Goal: Task Accomplishment & Management: Use online tool/utility

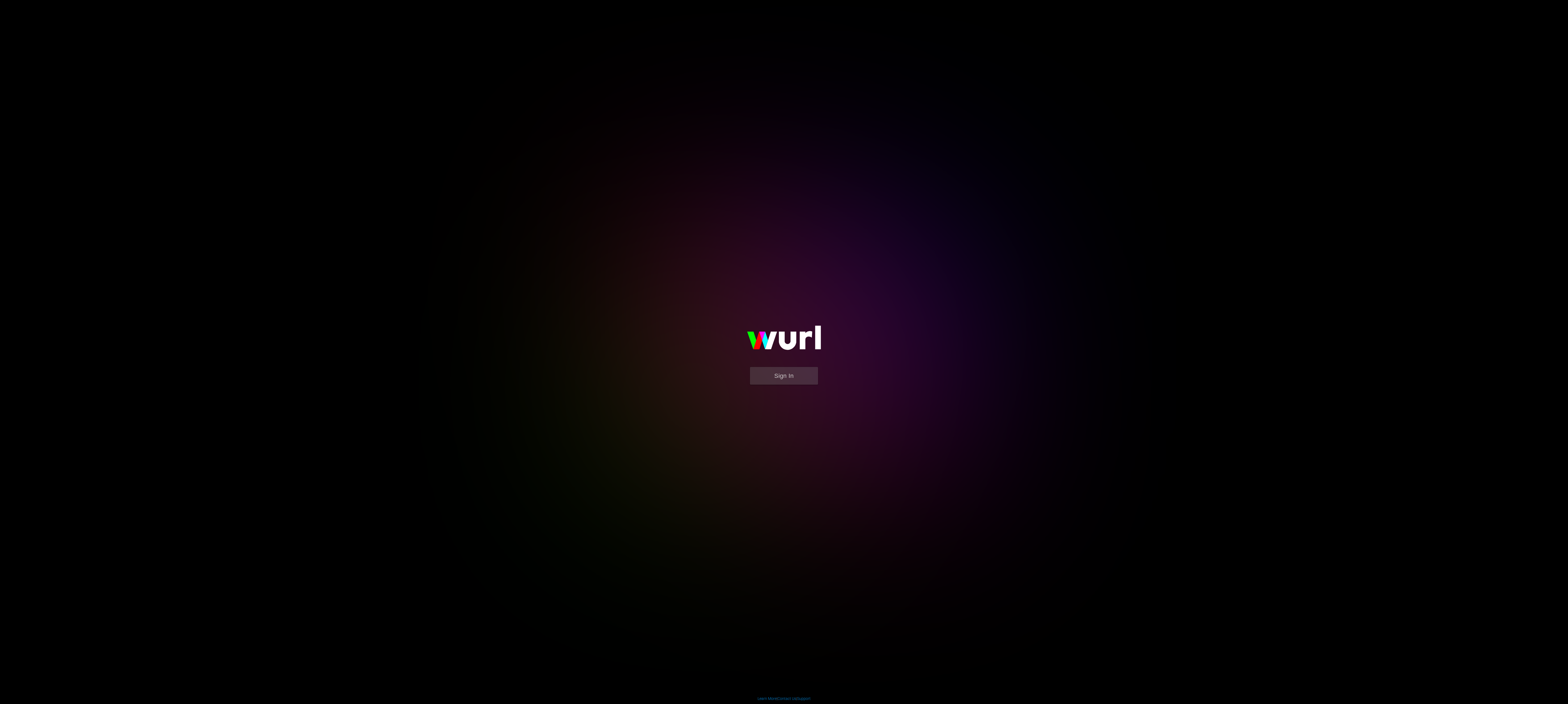
drag, startPoint x: 894, startPoint y: 645, endPoint x: 320, endPoint y: 481, distance: 597.0
click at [320, 481] on body "Sign In Learn More | Contact Us | Support" at bounding box center [784, 352] width 1568 height 704
click at [771, 378] on button "Sign In" at bounding box center [784, 375] width 68 height 18
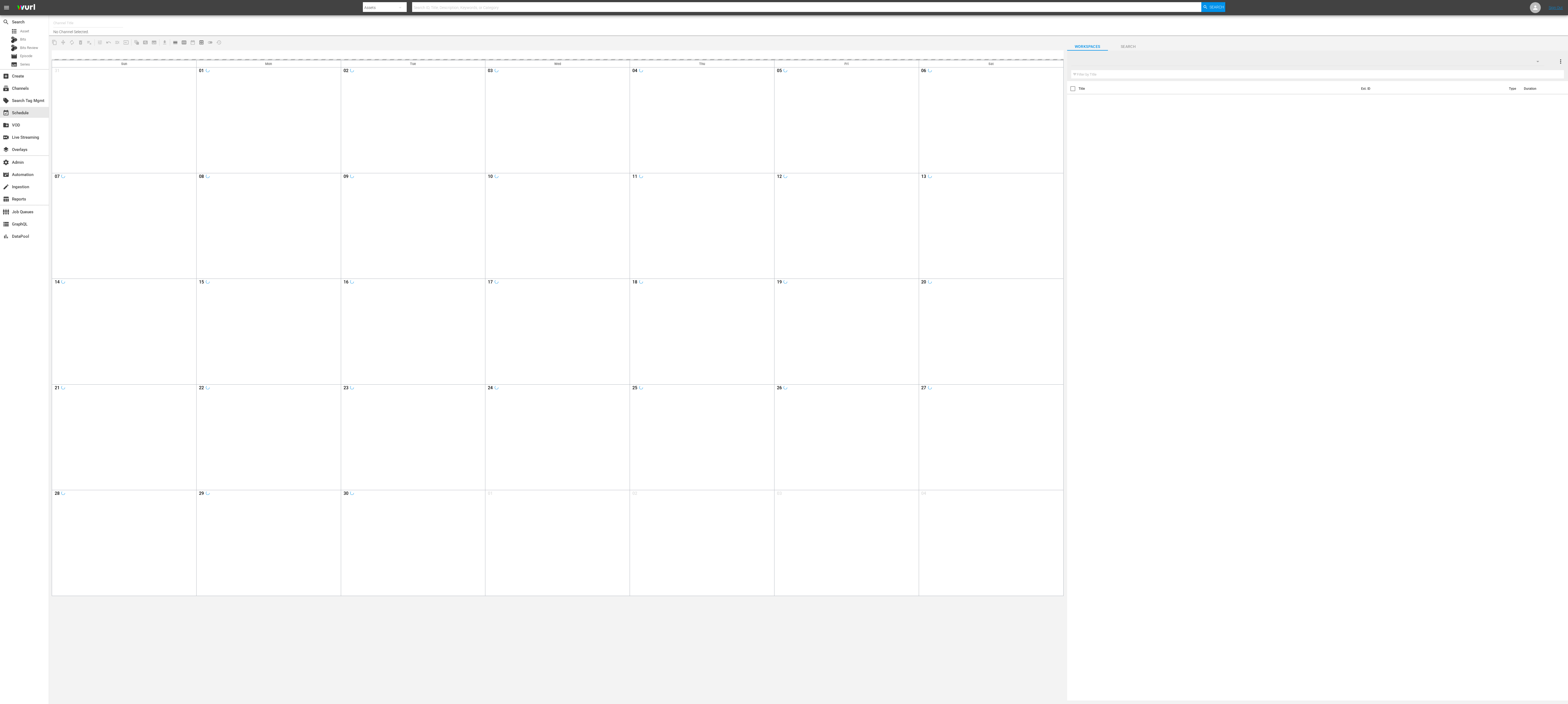
type input "JAIL (Vizio) (1201)"
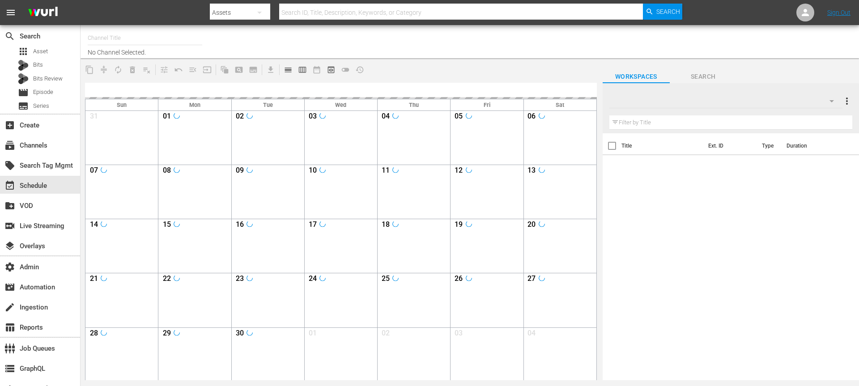
type input "JAIL ([PERSON_NAME]) (1201)"
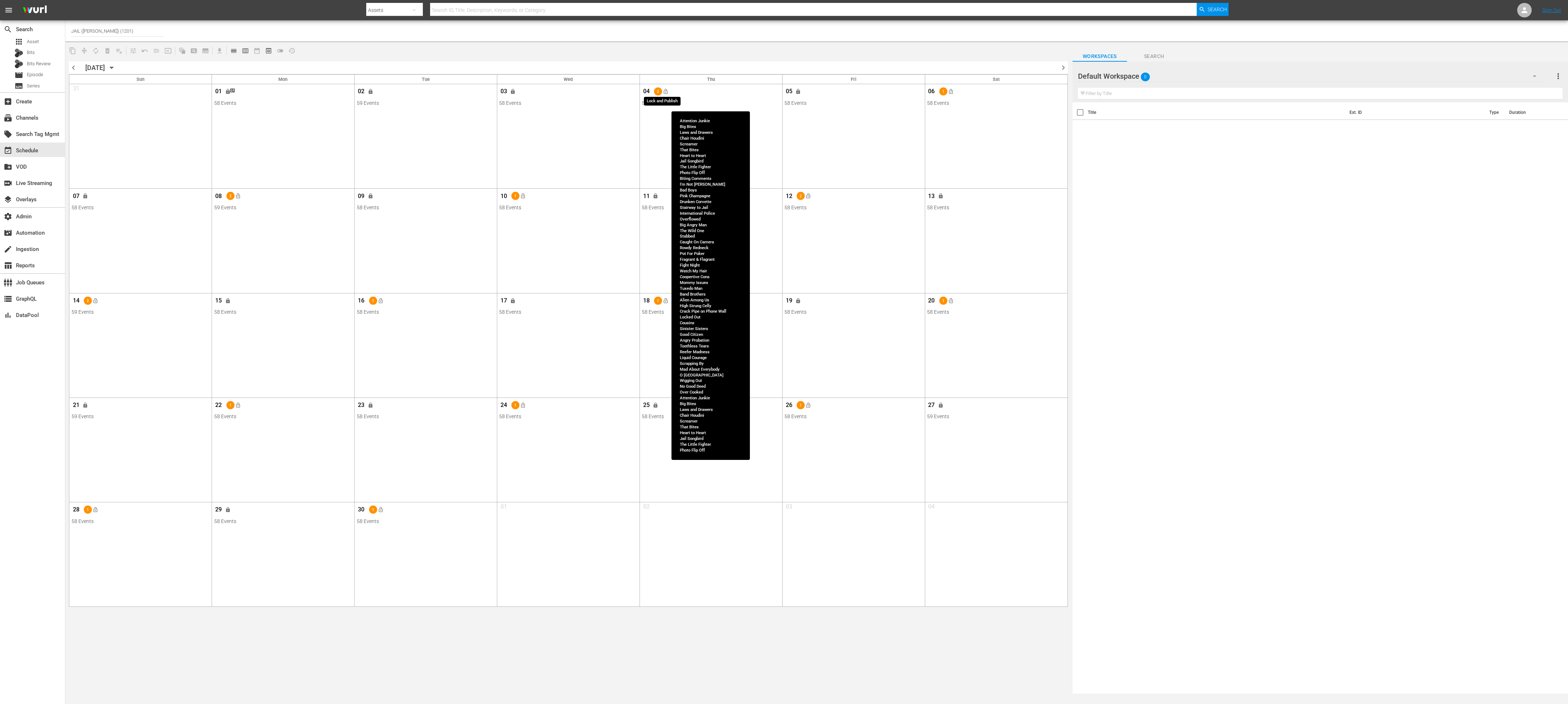
click at [664, 92] on span "lock_open" at bounding box center [665, 91] width 6 height 6
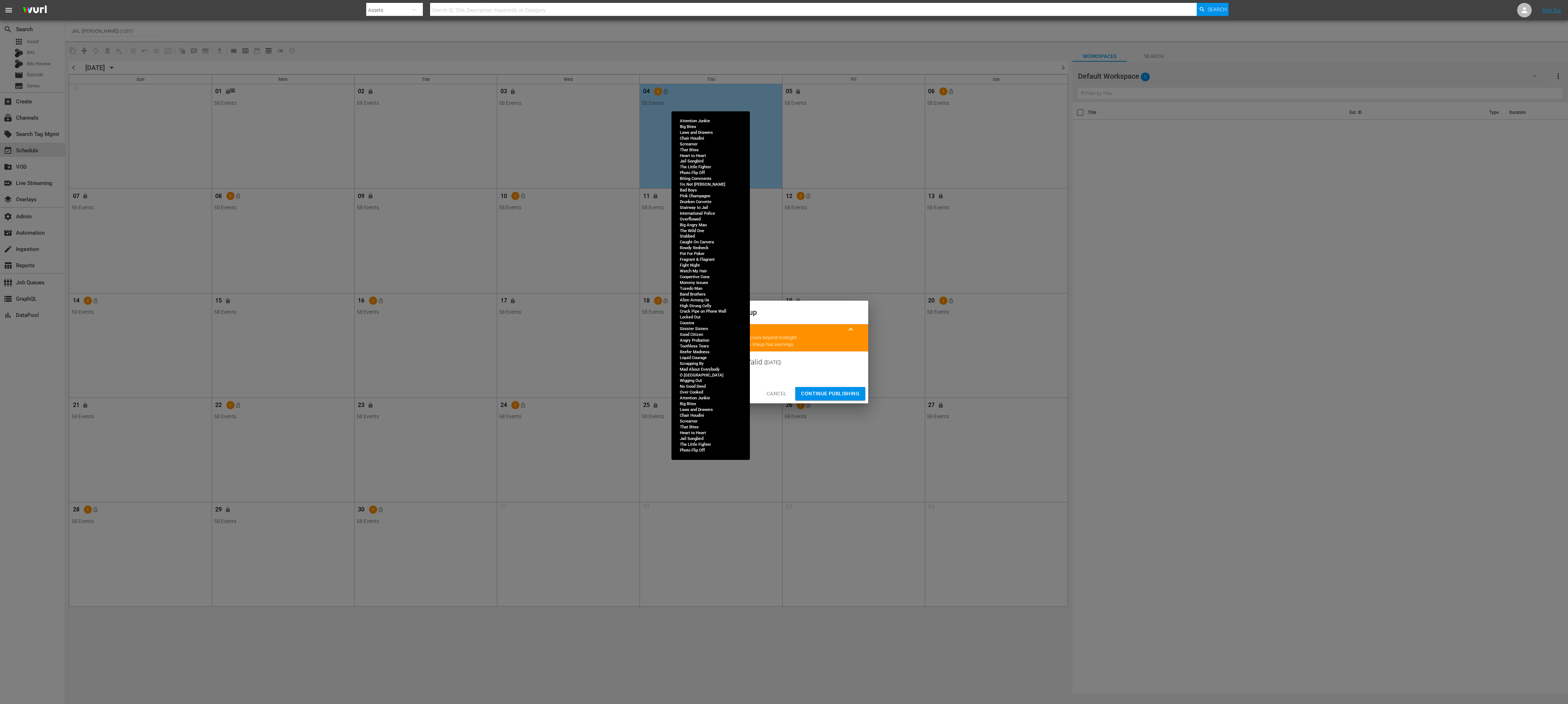
click at [845, 391] on span "Continue Publishing" at bounding box center [830, 393] width 58 height 9
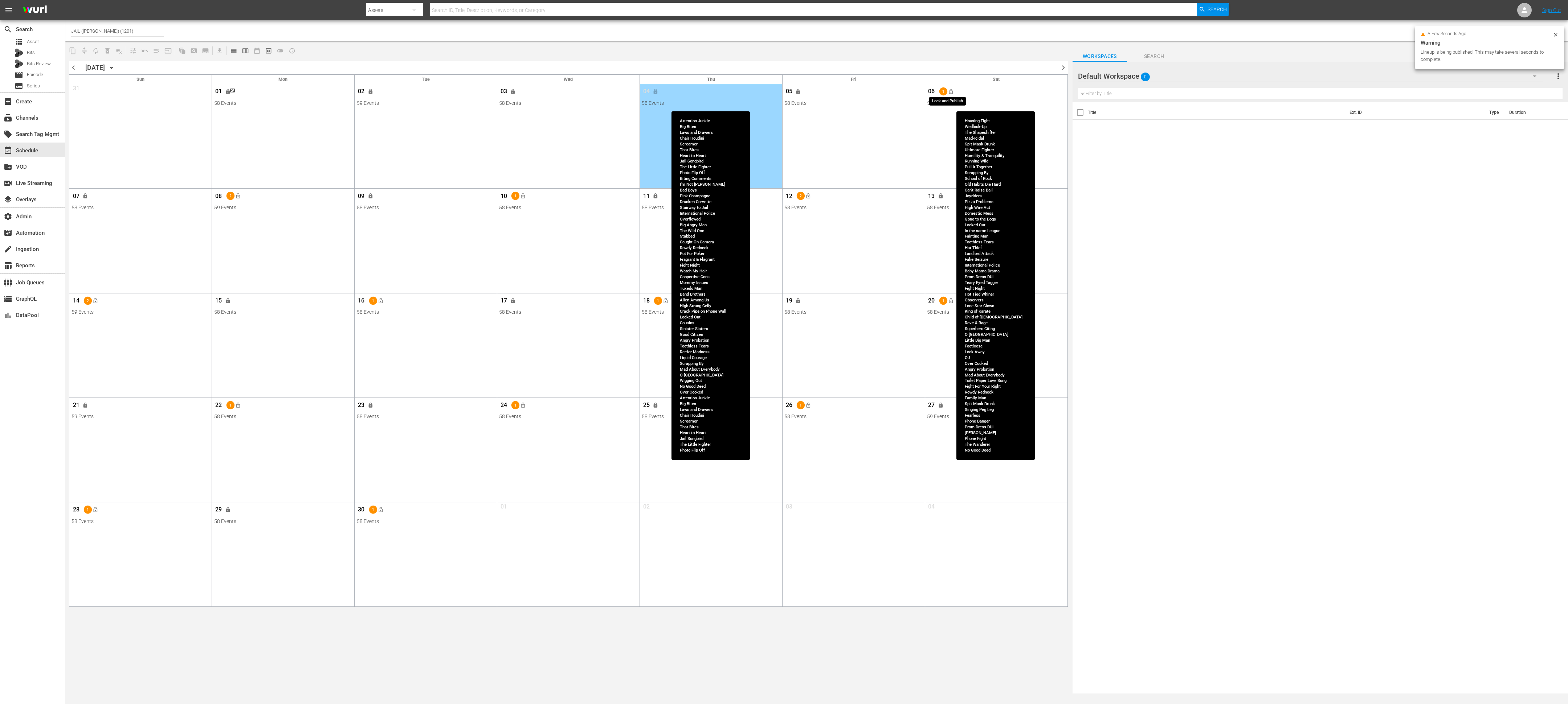
click at [954, 91] on button "lock_open" at bounding box center [950, 92] width 12 height 12
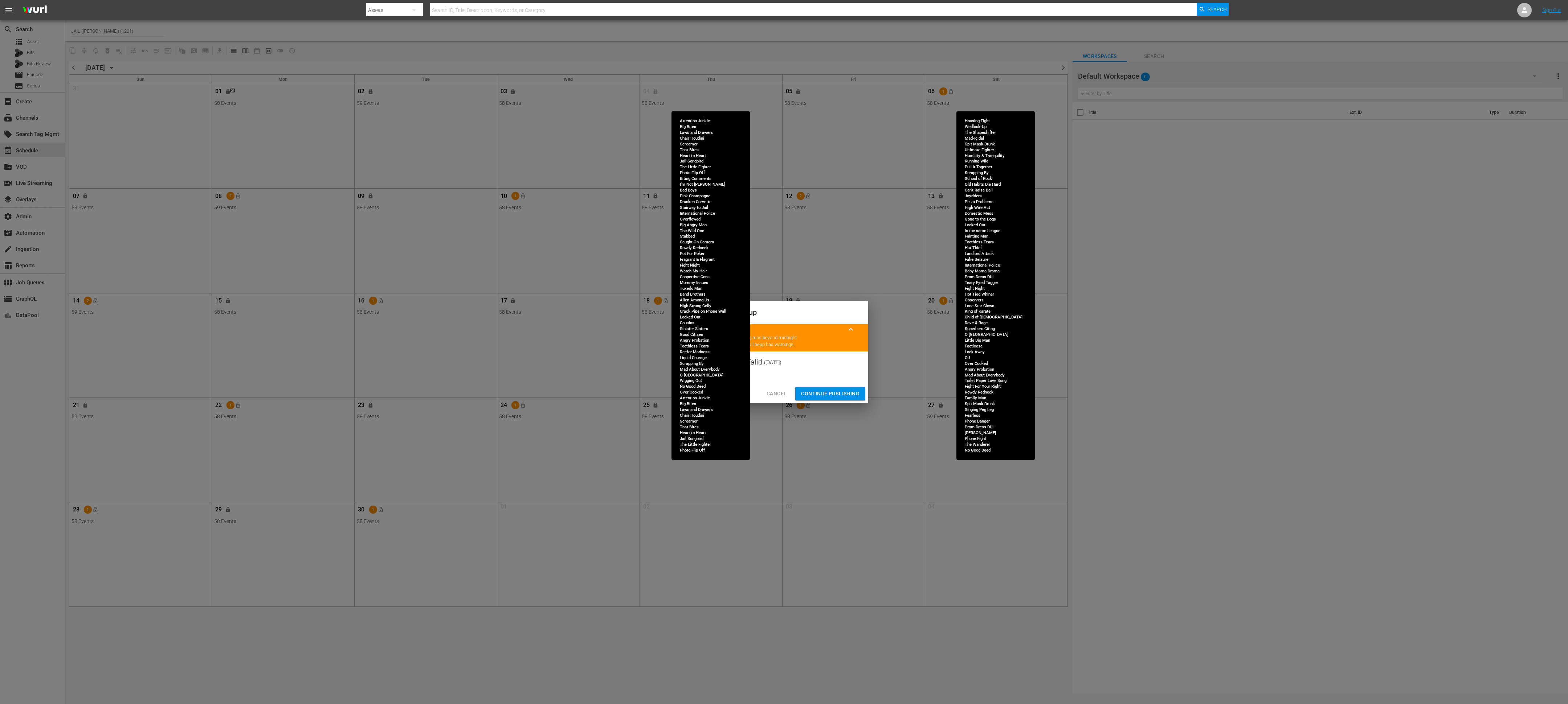
click at [833, 395] on span "Continue Publishing" at bounding box center [830, 393] width 58 height 9
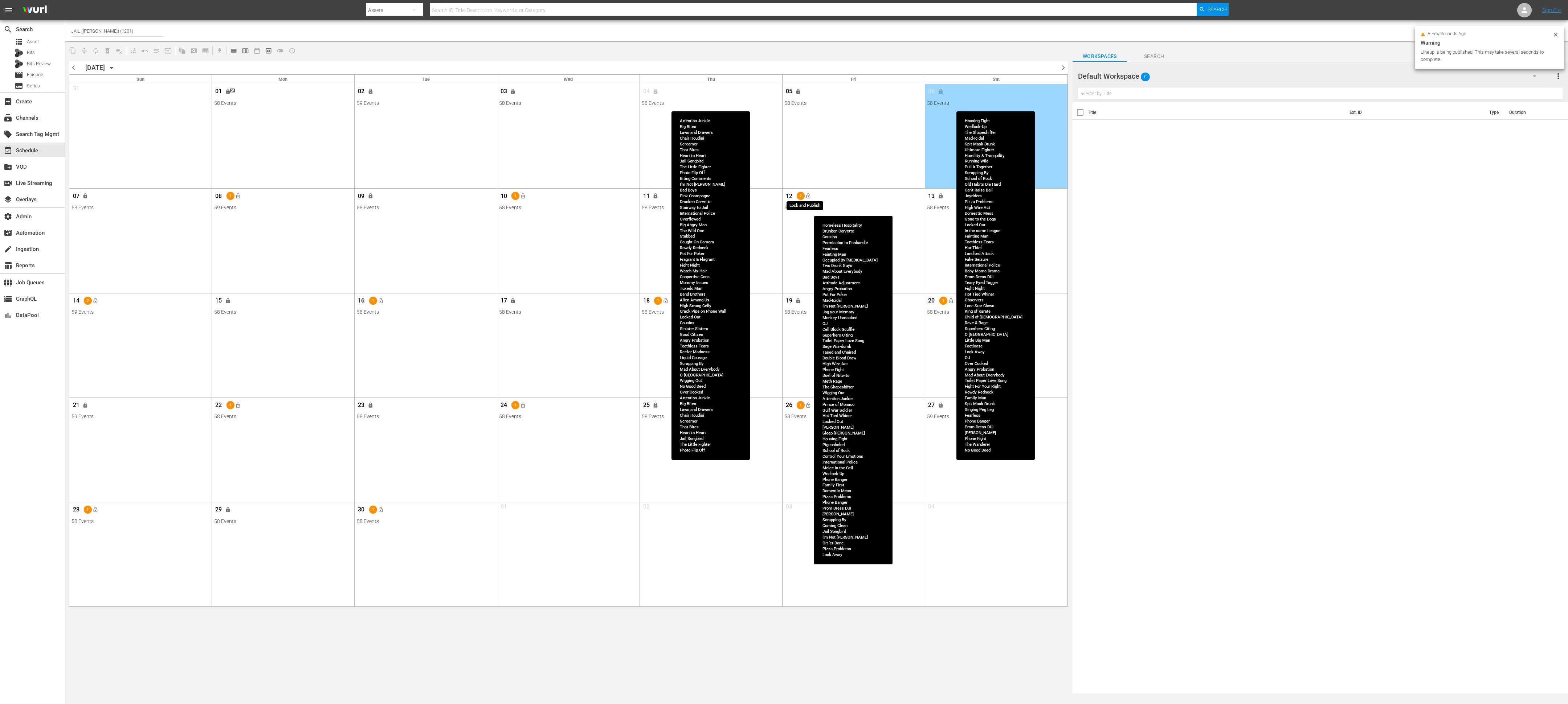
click at [812, 200] on button "lock_open" at bounding box center [808, 195] width 12 height 12
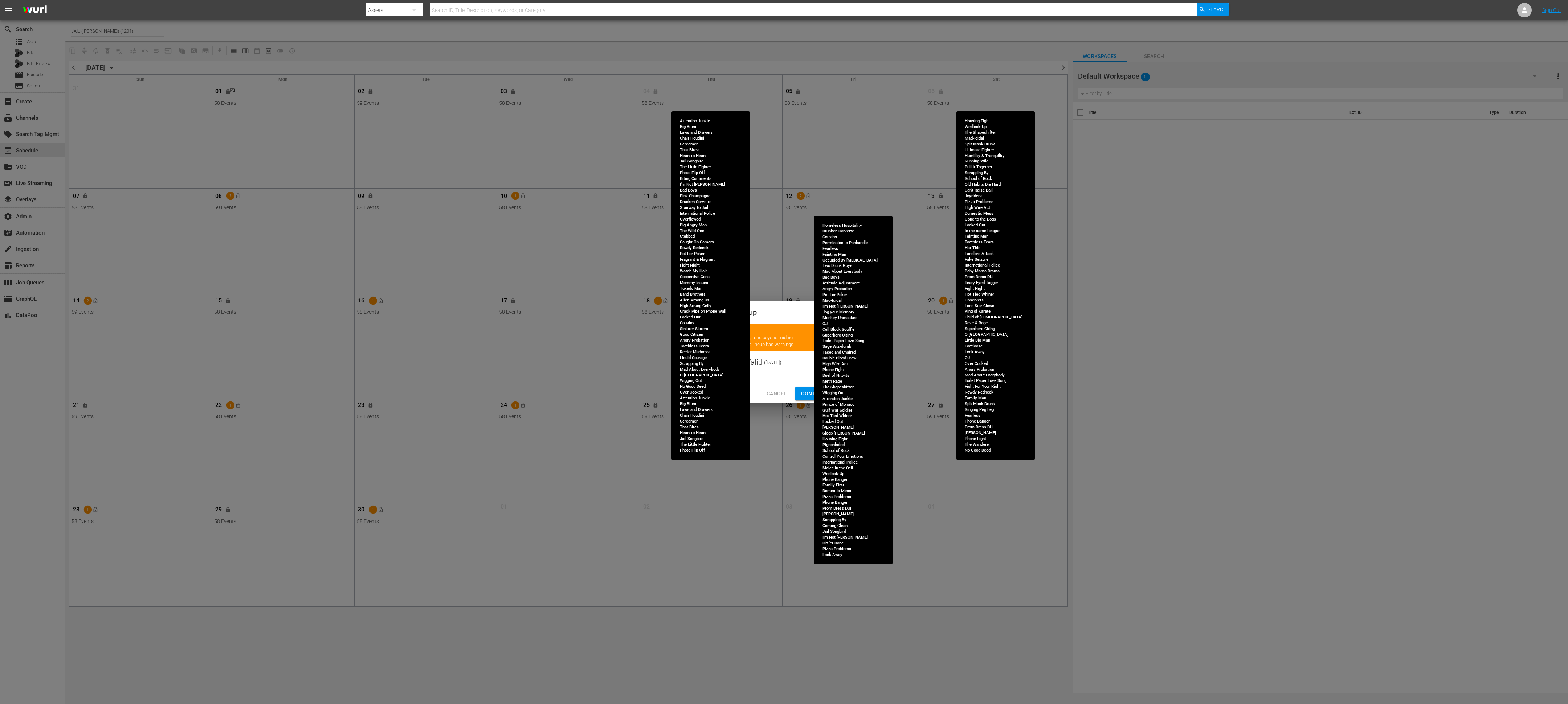
click at [808, 393] on span "Continue Publishing" at bounding box center [830, 393] width 58 height 9
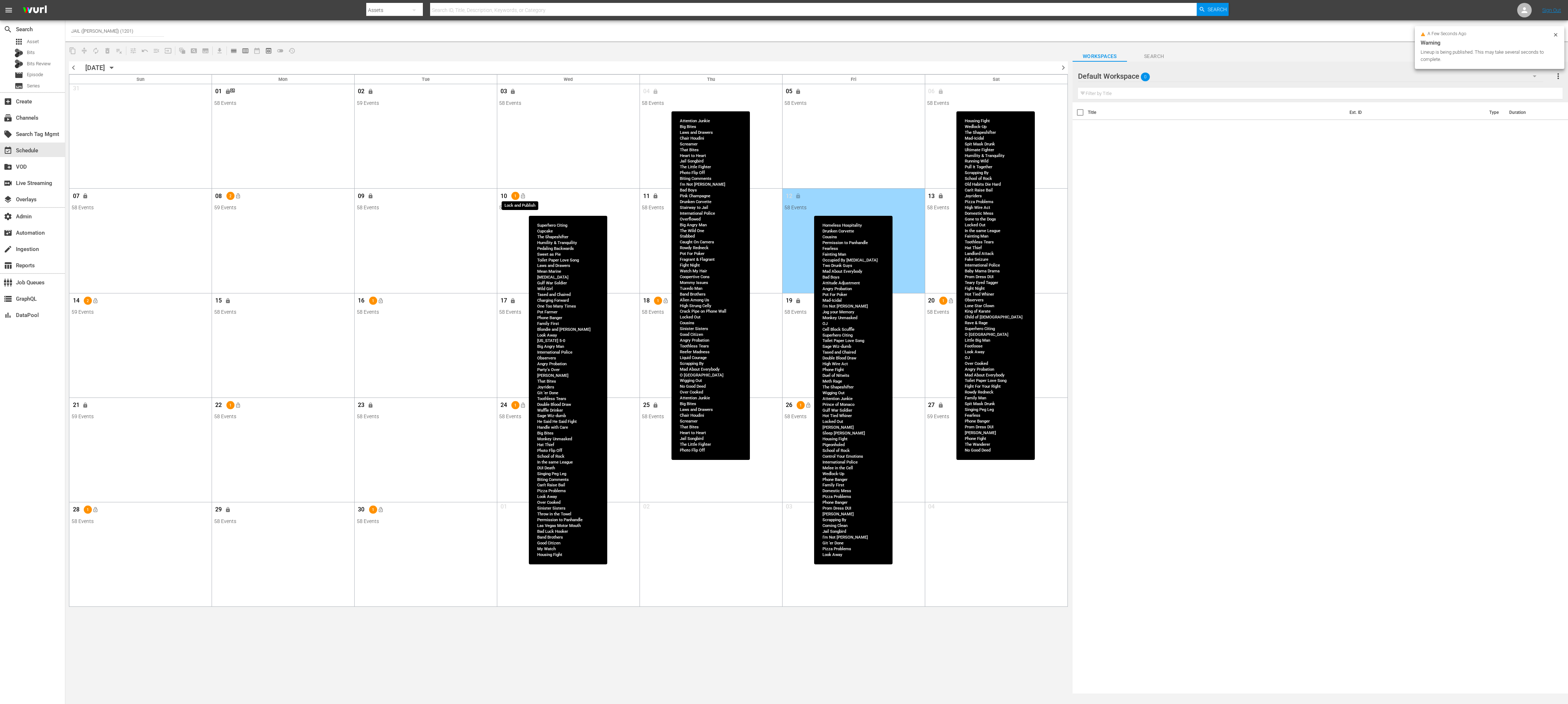
click at [524, 195] on span "lock_open" at bounding box center [523, 195] width 6 height 6
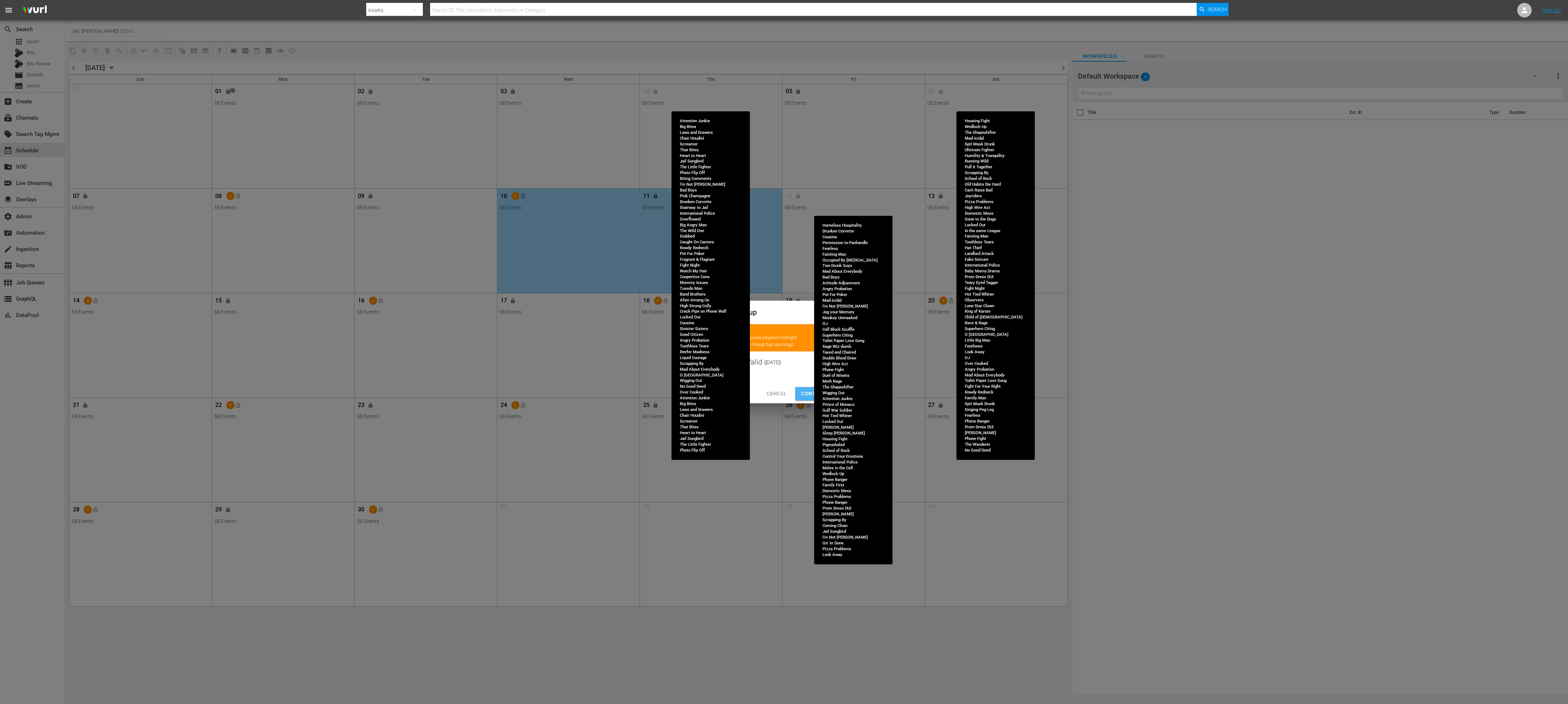
click at [810, 392] on span "Continue Publishing" at bounding box center [830, 393] width 58 height 9
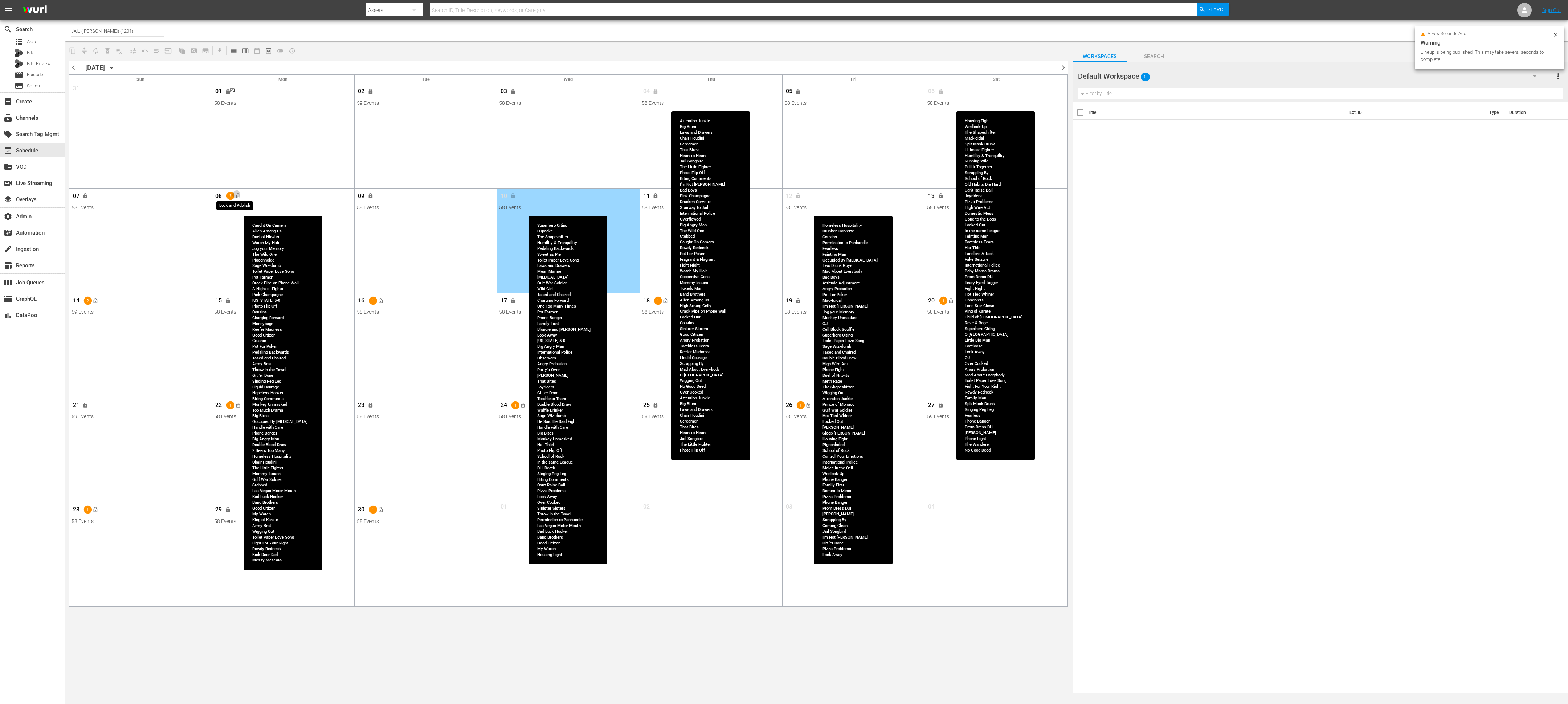
click at [240, 200] on button "lock_open" at bounding box center [238, 195] width 12 height 12
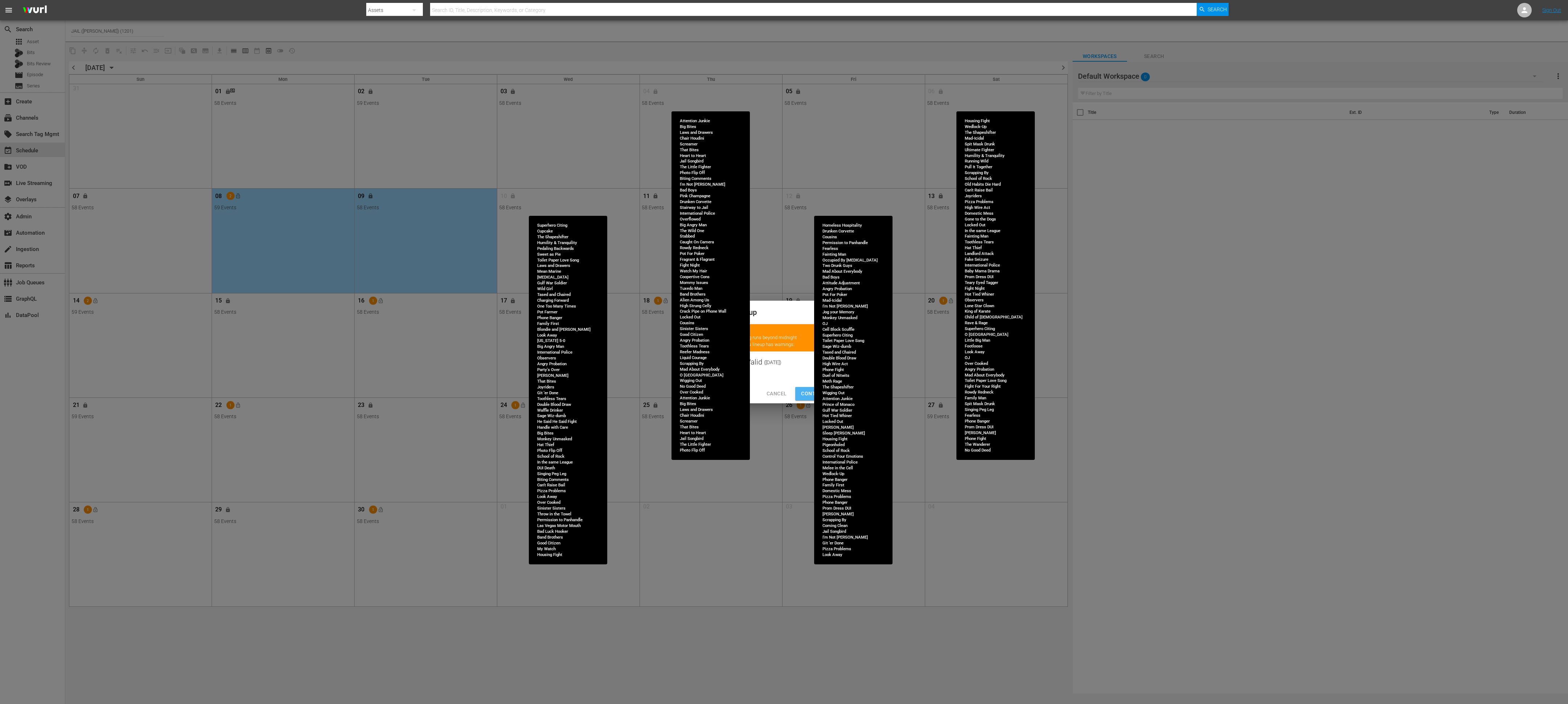
click at [804, 394] on span "Continue Publishing" at bounding box center [830, 393] width 58 height 9
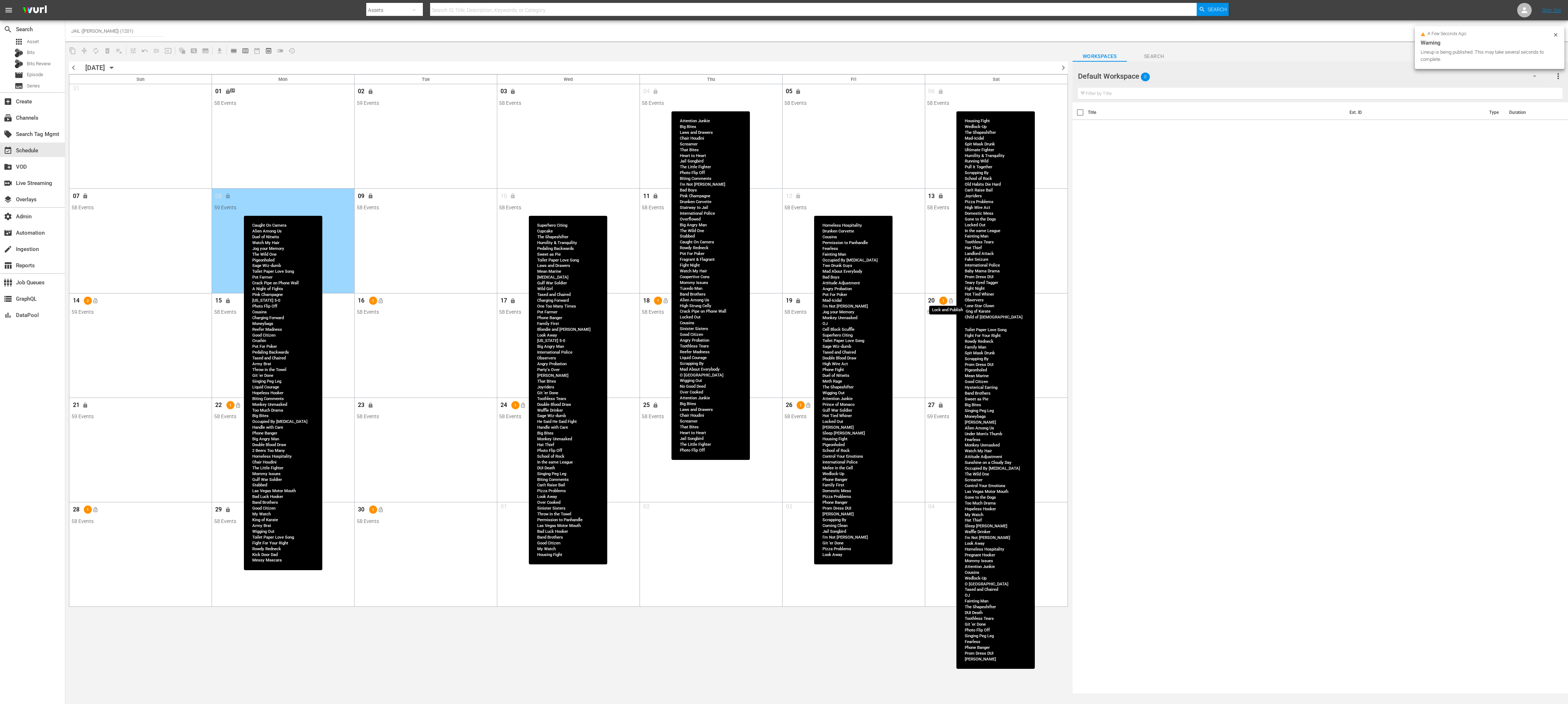
click at [950, 303] on span "lock_open" at bounding box center [950, 300] width 6 height 6
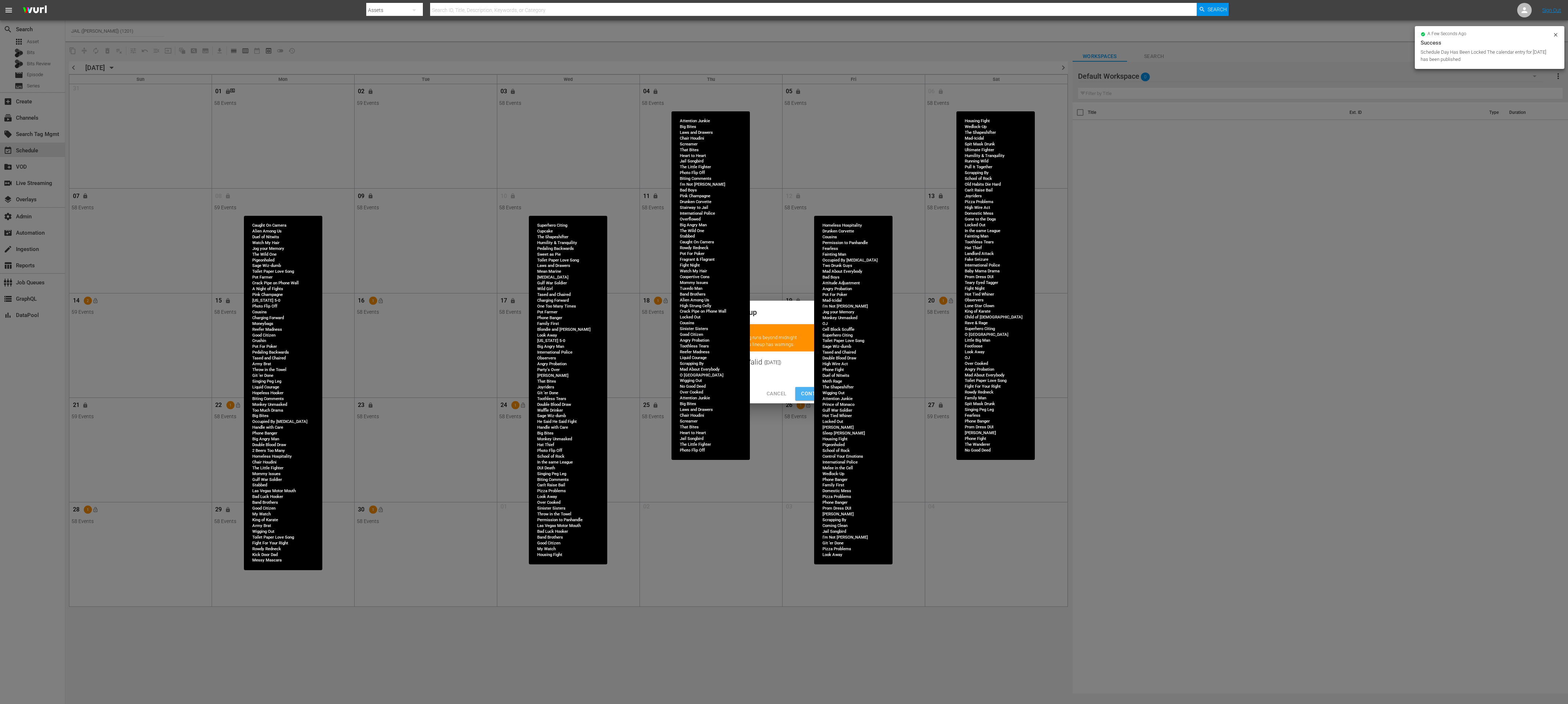
click at [807, 393] on span "Continue Publishing" at bounding box center [830, 393] width 58 height 9
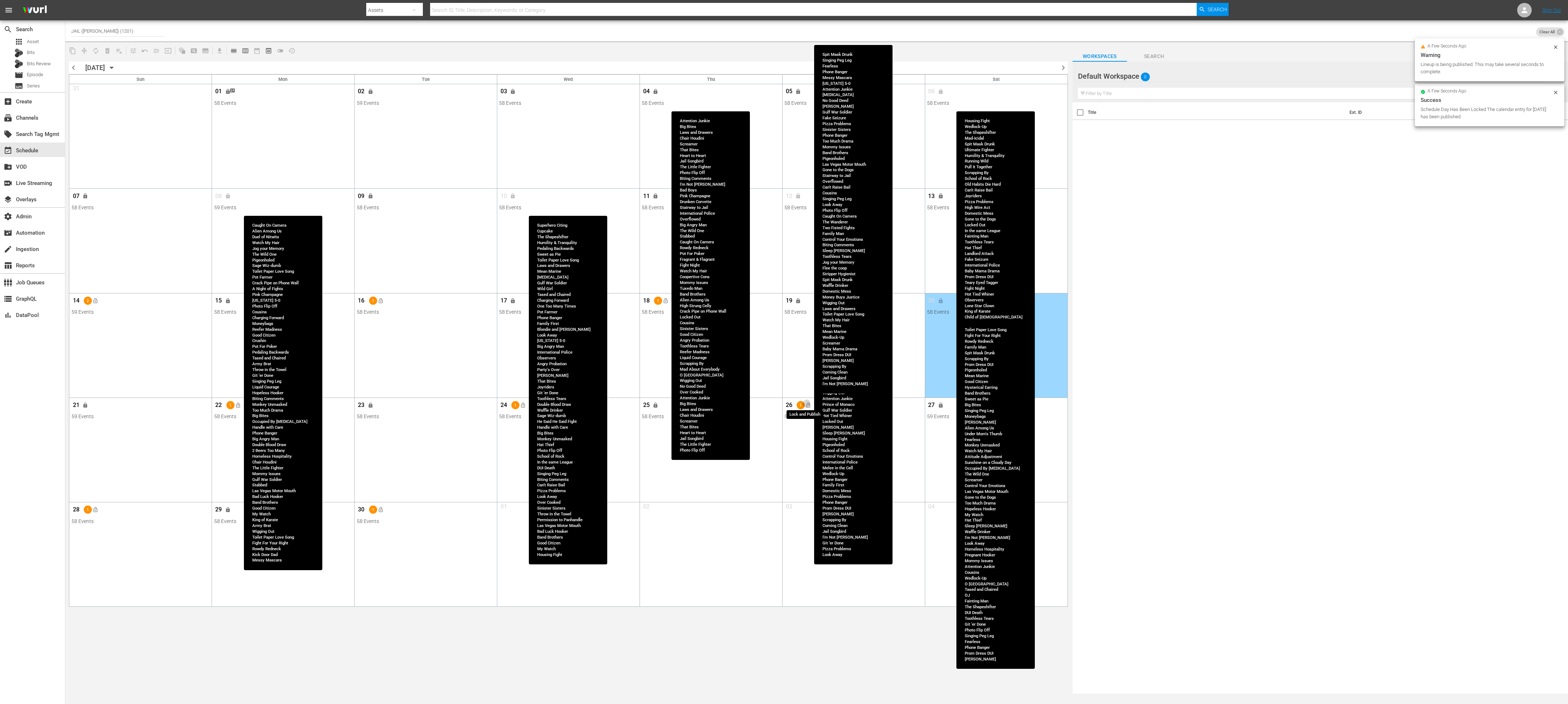
click at [809, 406] on span "lock_open" at bounding box center [808, 405] width 6 height 6
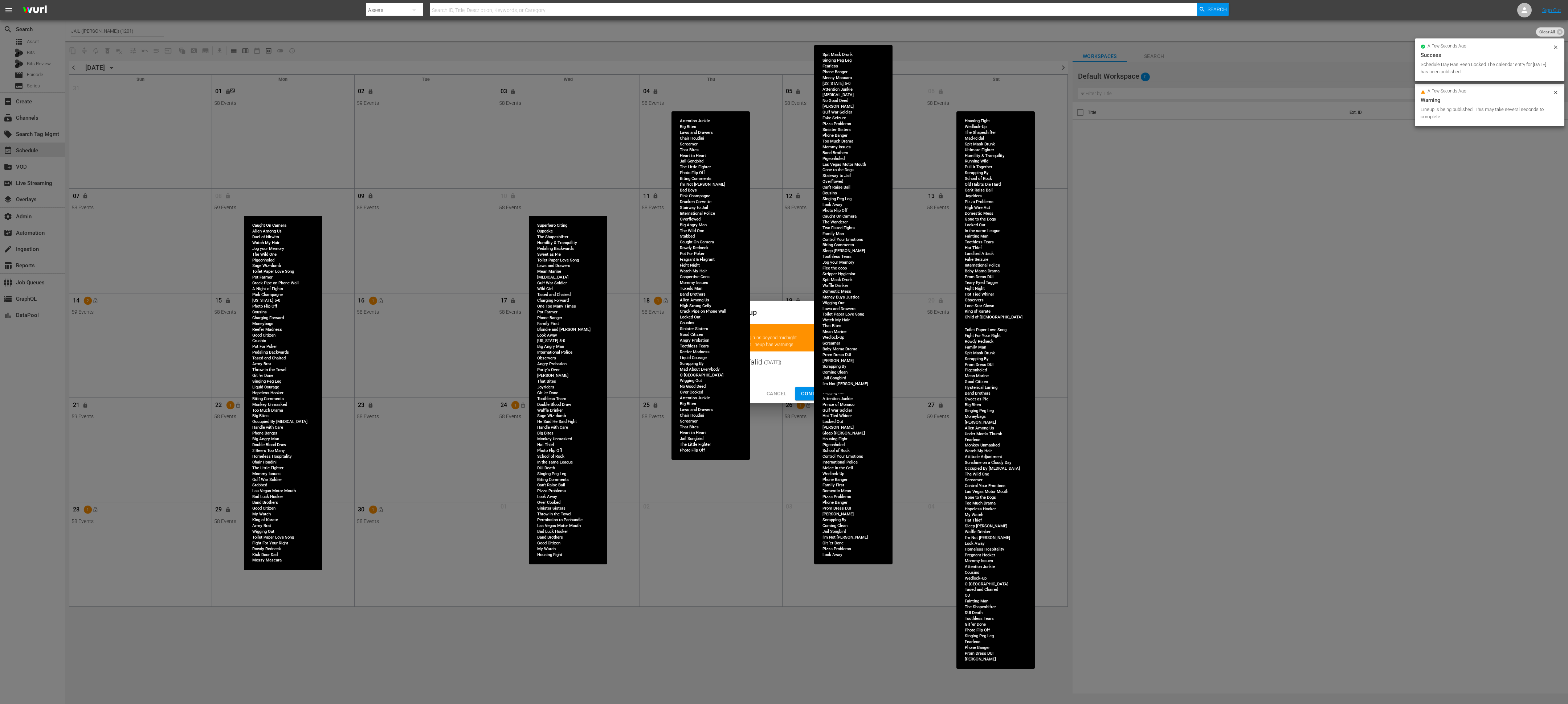
click at [807, 395] on span "Continue Publishing" at bounding box center [830, 393] width 58 height 9
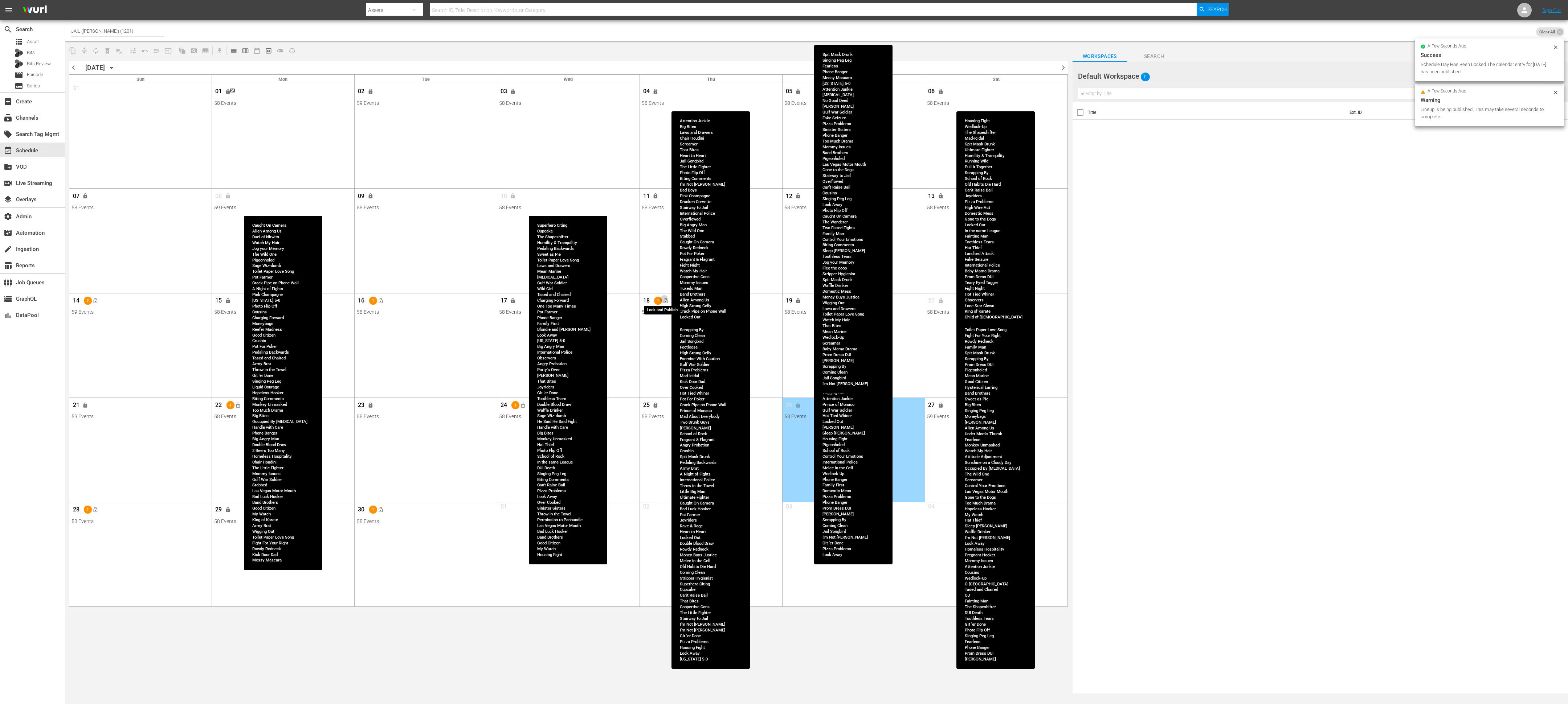
click at [667, 303] on span "lock_open" at bounding box center [665, 300] width 6 height 6
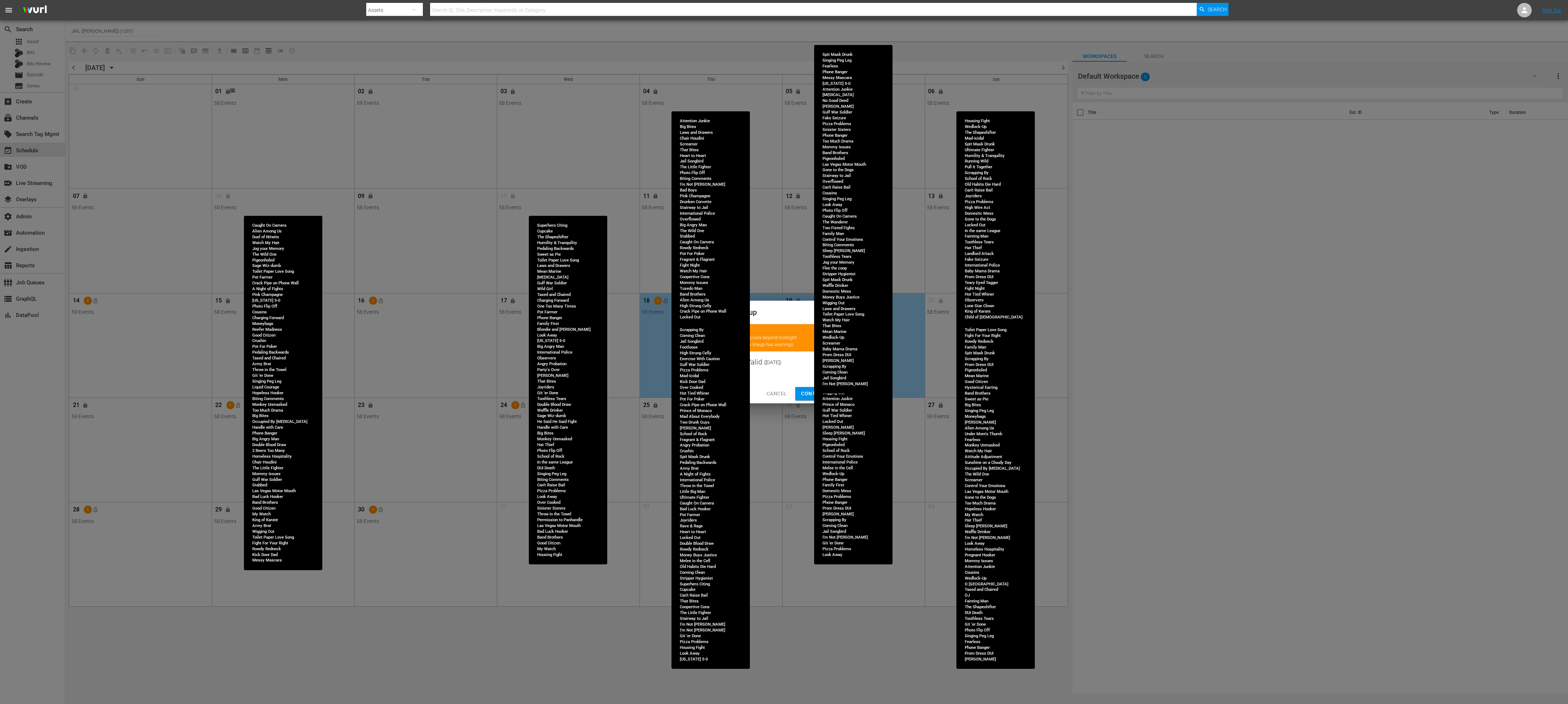
click at [816, 390] on span "Continue Publishing" at bounding box center [830, 393] width 58 height 9
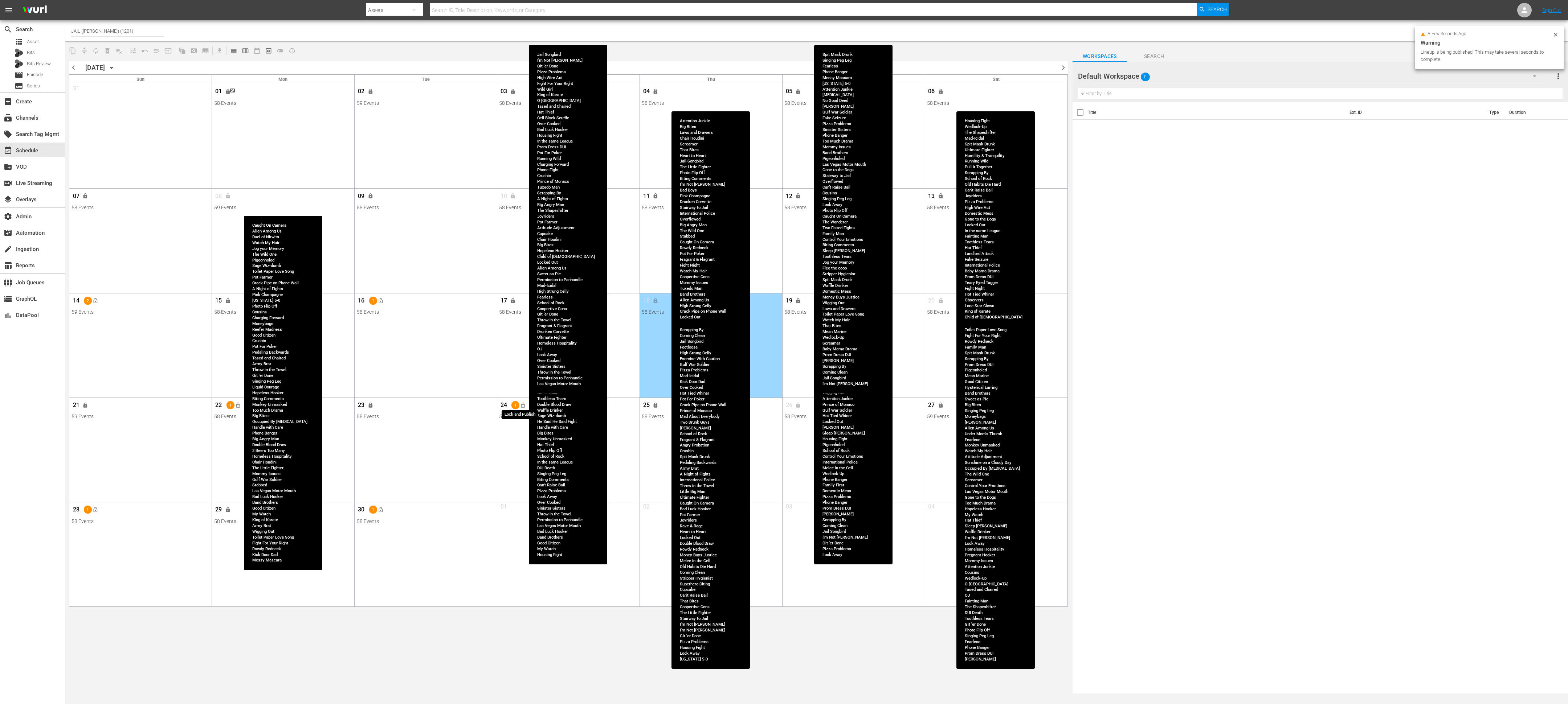
click at [527, 406] on button "lock_open" at bounding box center [523, 405] width 12 height 12
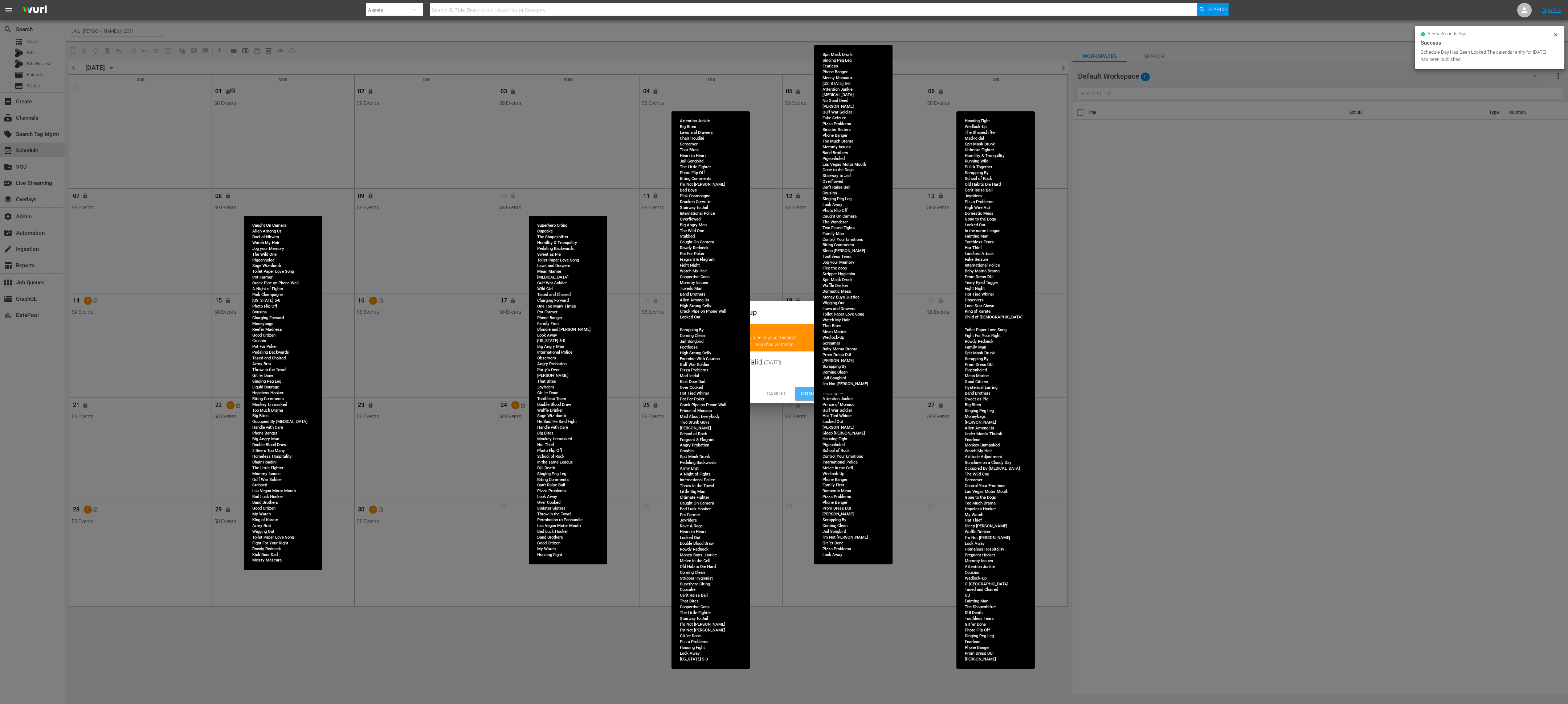
click at [812, 391] on span "Continue Publishing" at bounding box center [830, 393] width 58 height 9
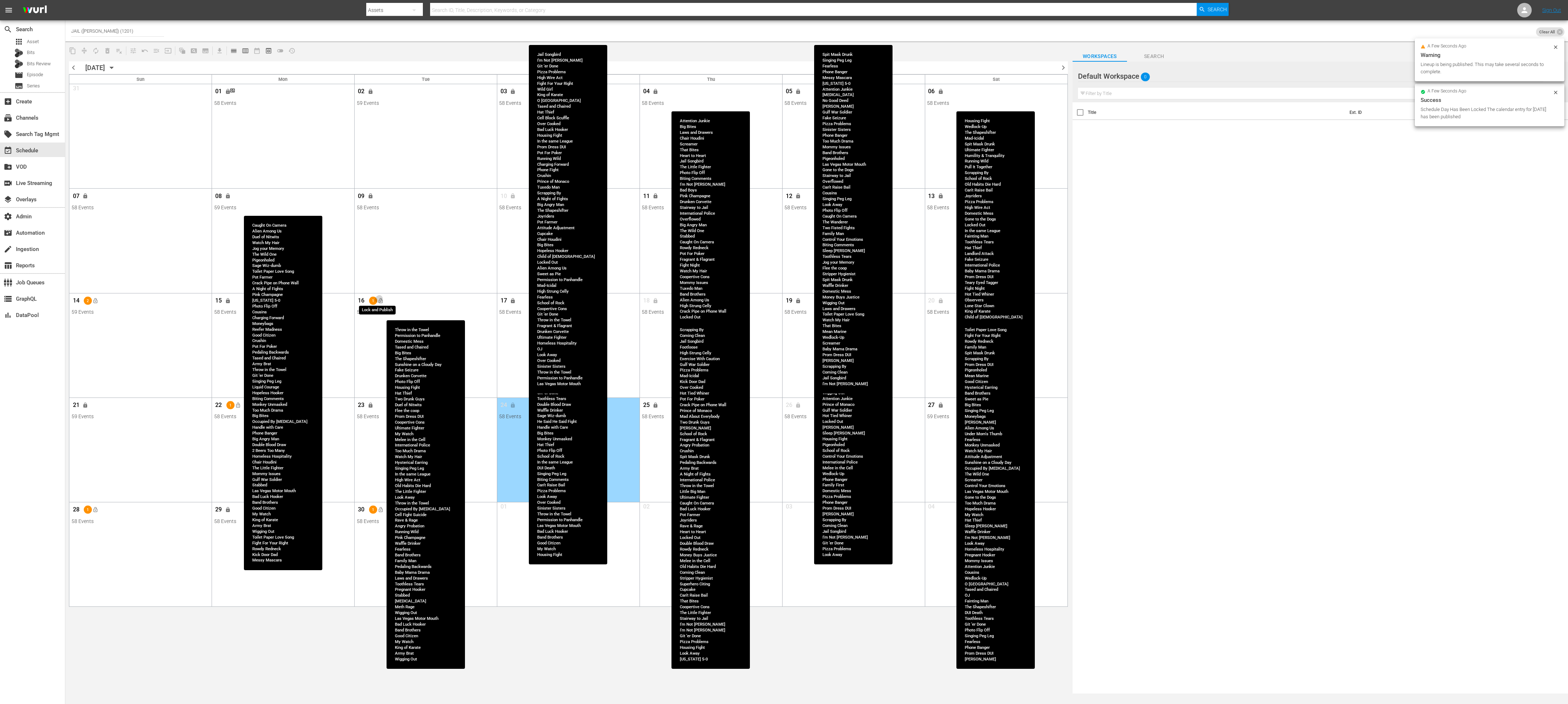
click at [386, 300] on button "lock_open" at bounding box center [380, 300] width 12 height 12
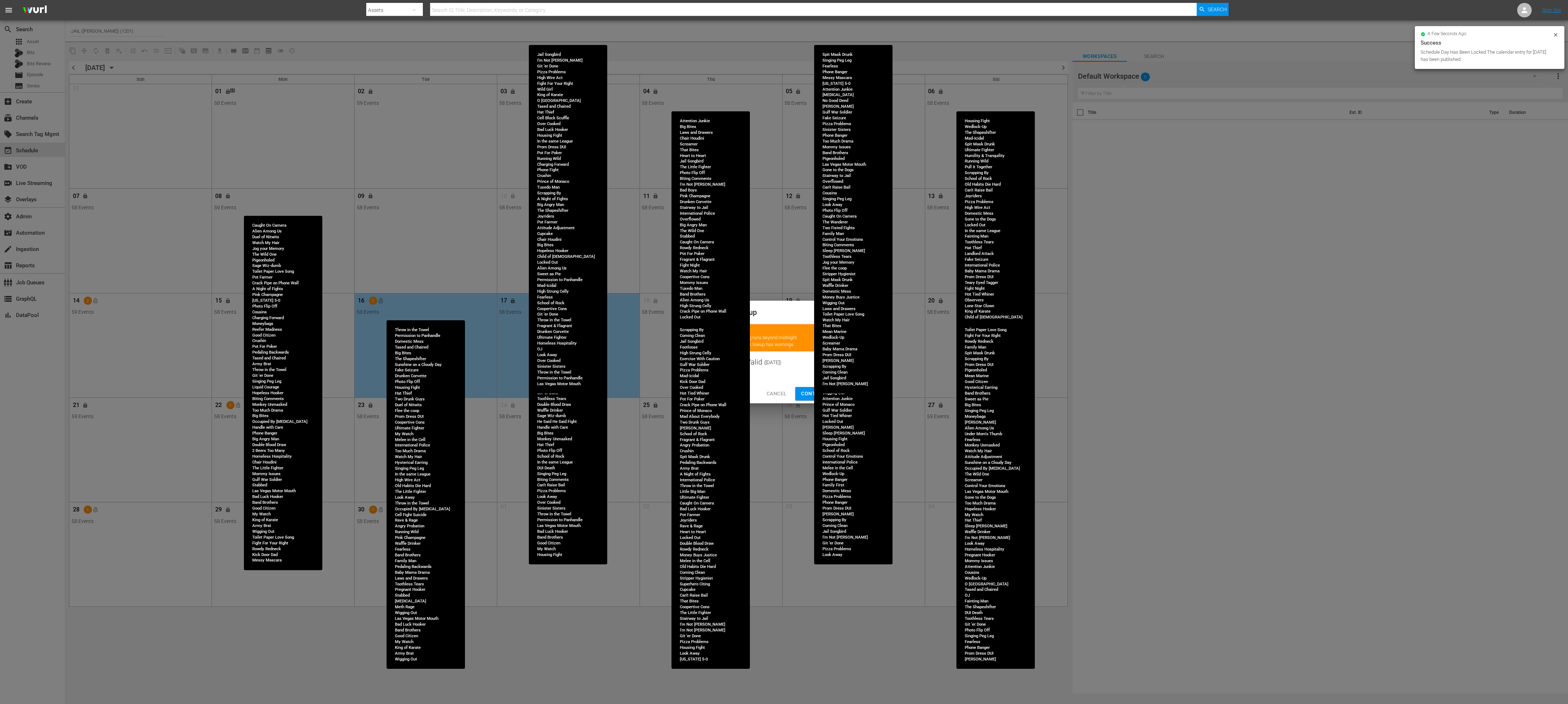
click at [812, 390] on span "Continue Publishing" at bounding box center [830, 393] width 58 height 9
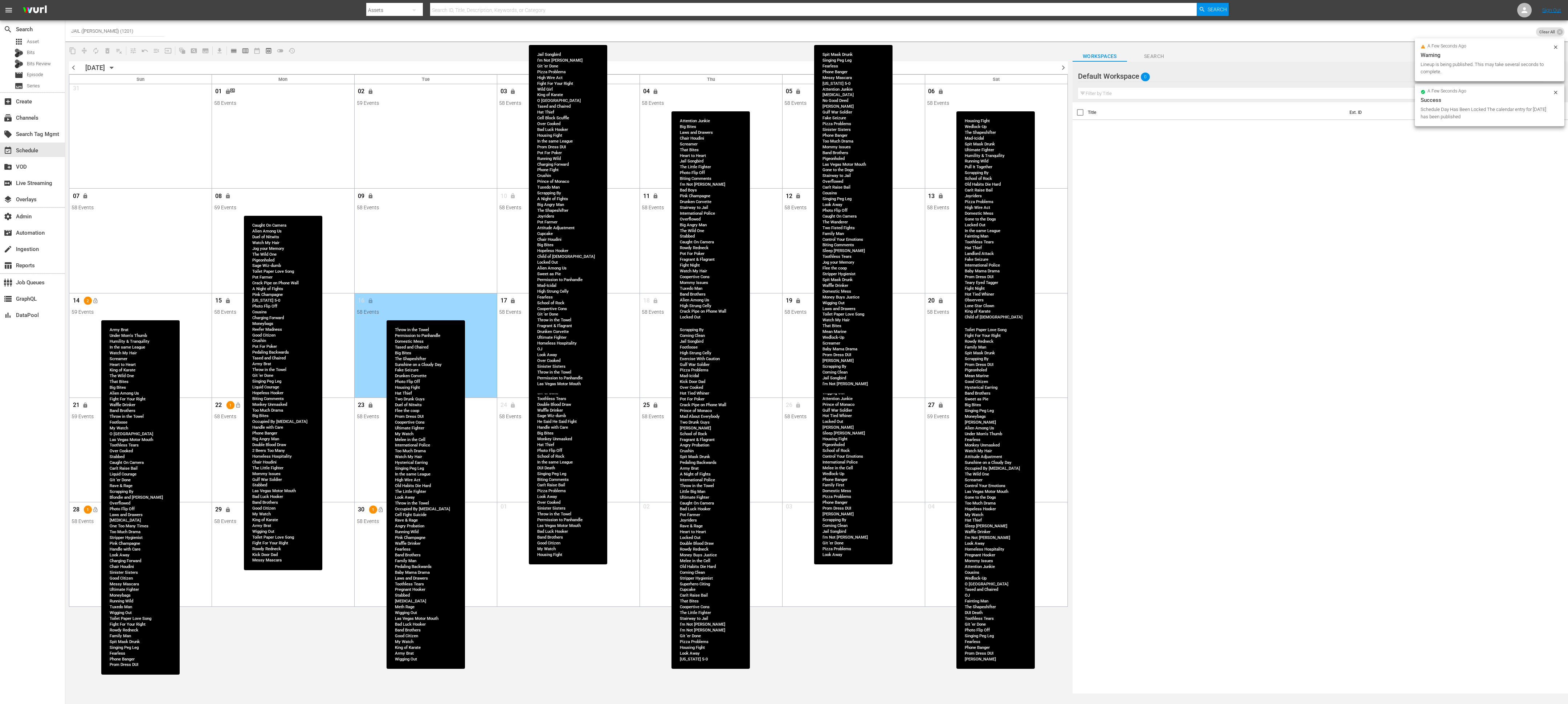
click at [101, 300] on div "14 2 lock_open" at bounding box center [140, 302] width 138 height 15
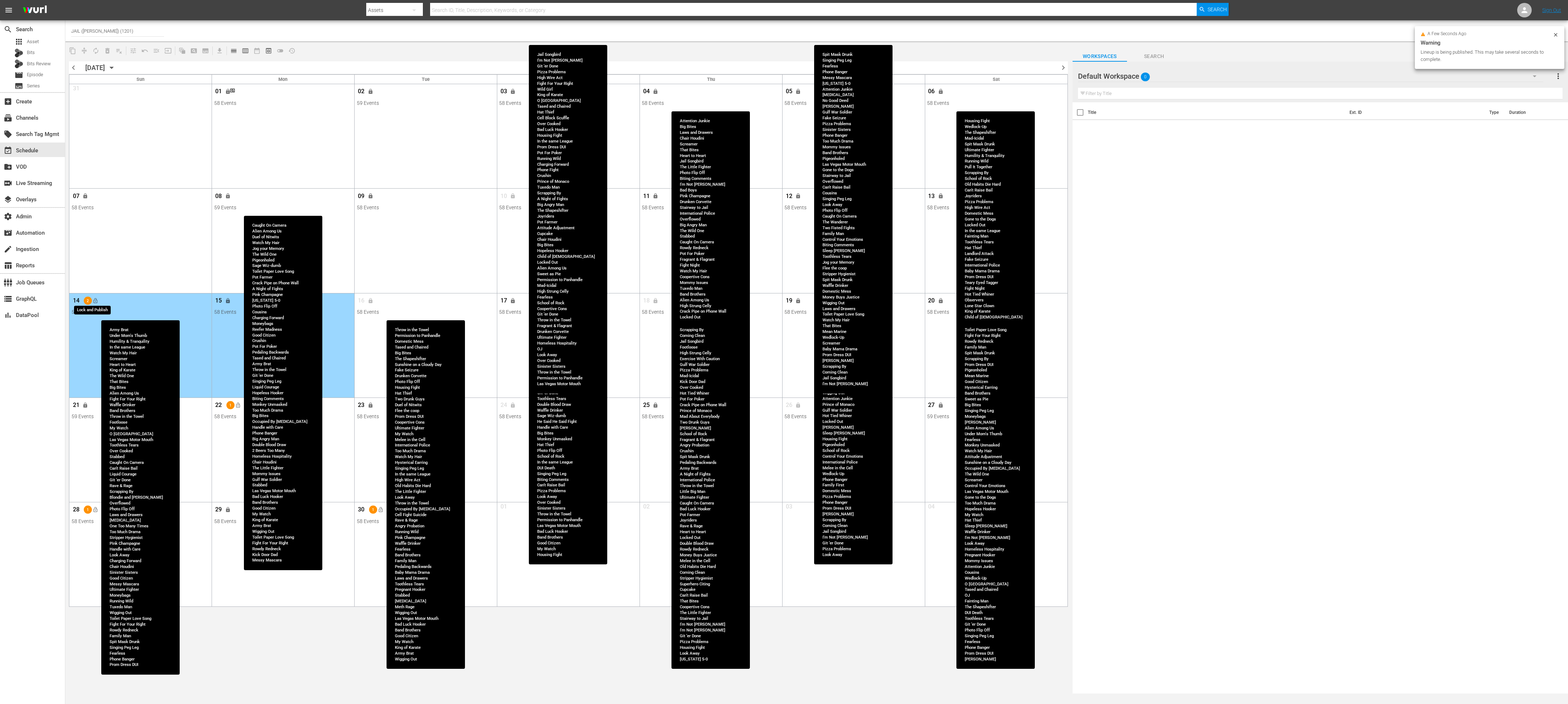
click at [98, 300] on button "lock_open" at bounding box center [95, 300] width 12 height 12
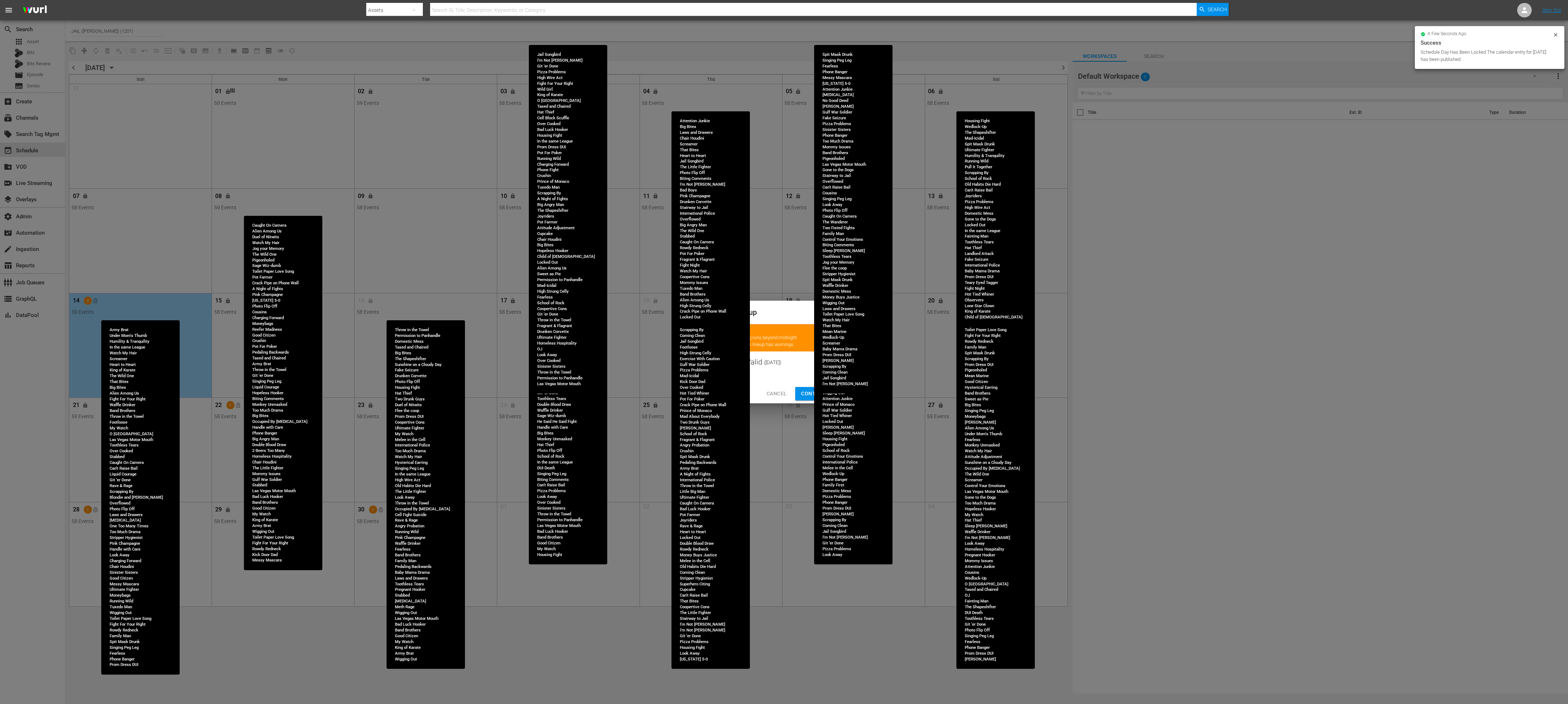
click at [807, 391] on span "Continue Publishing" at bounding box center [830, 393] width 58 height 9
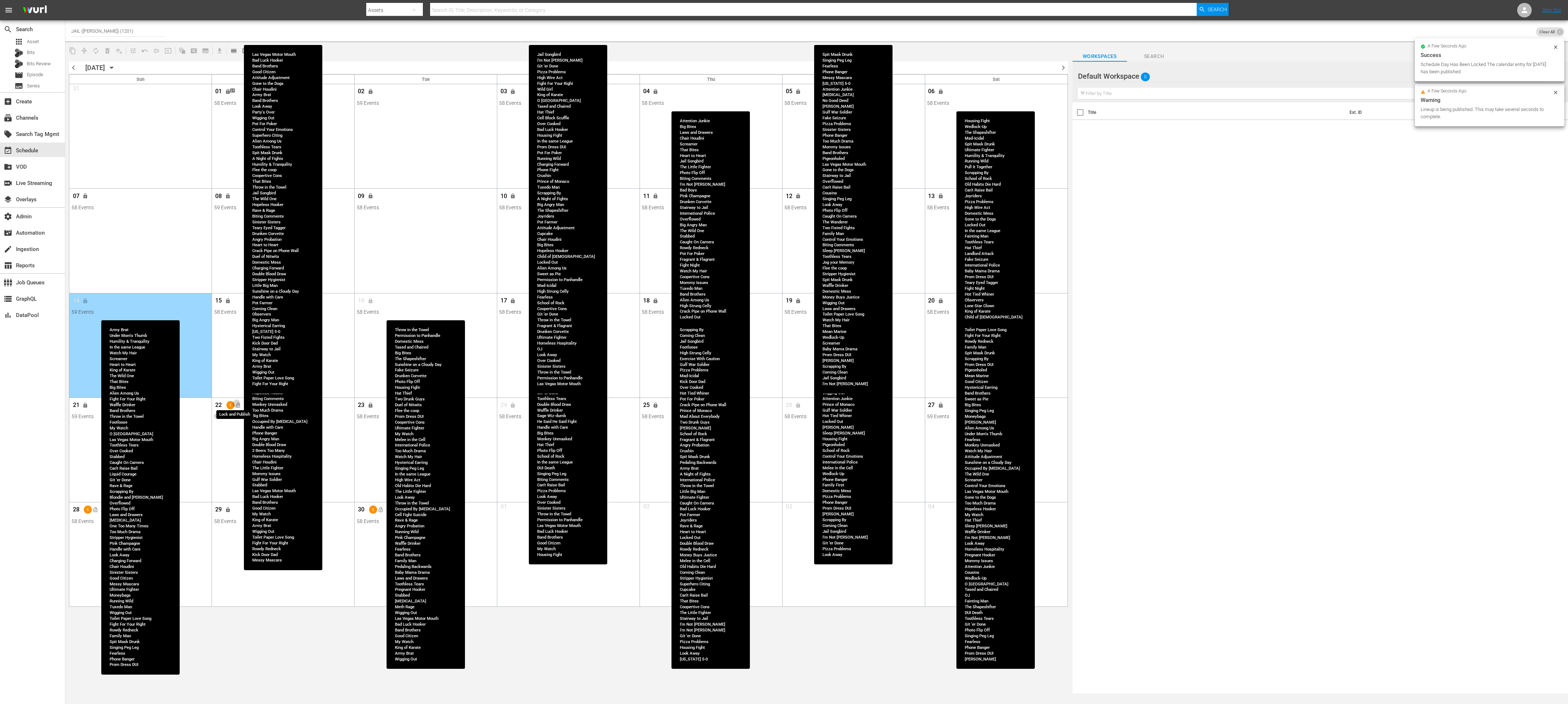
click at [239, 405] on span "lock_open" at bounding box center [237, 405] width 6 height 6
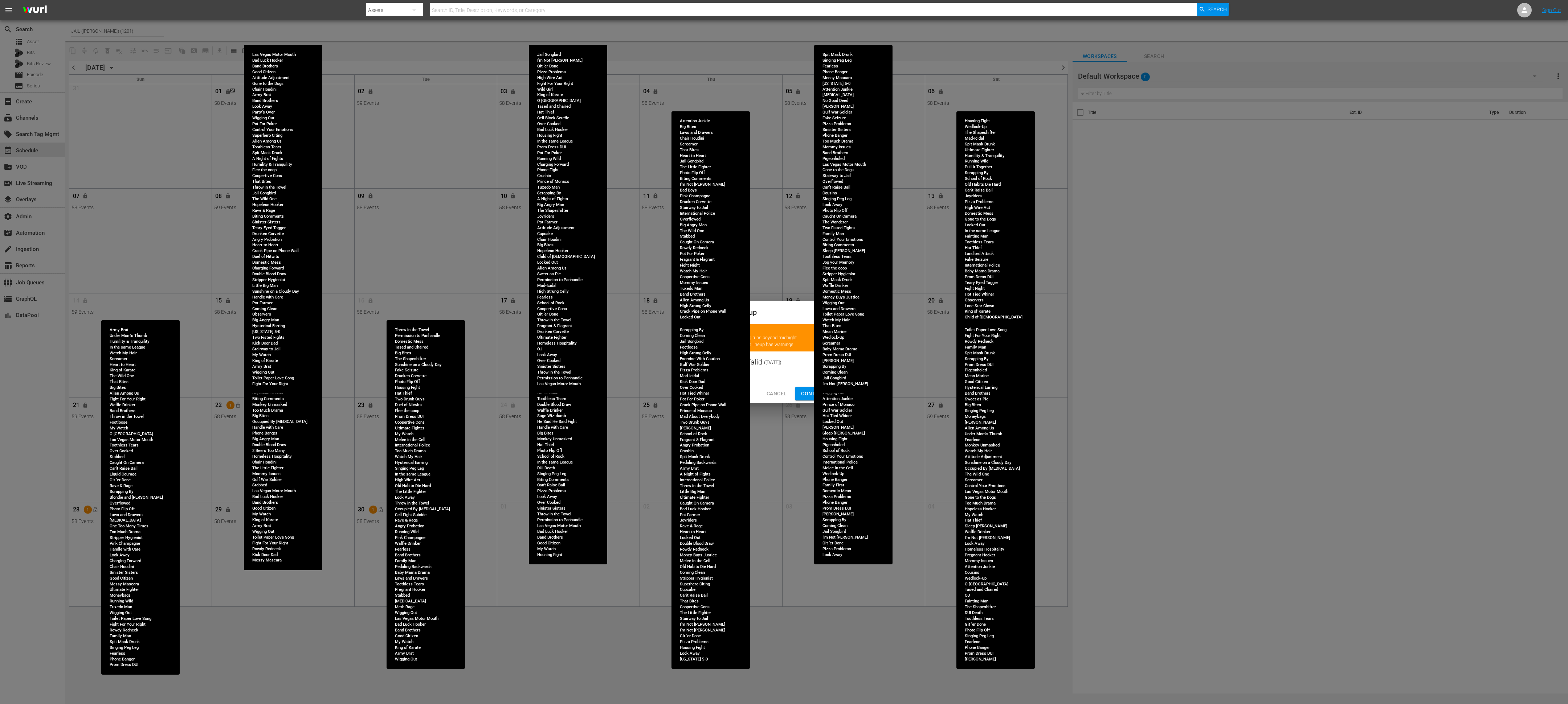
click at [810, 389] on span "Continue Publishing" at bounding box center [830, 393] width 58 height 9
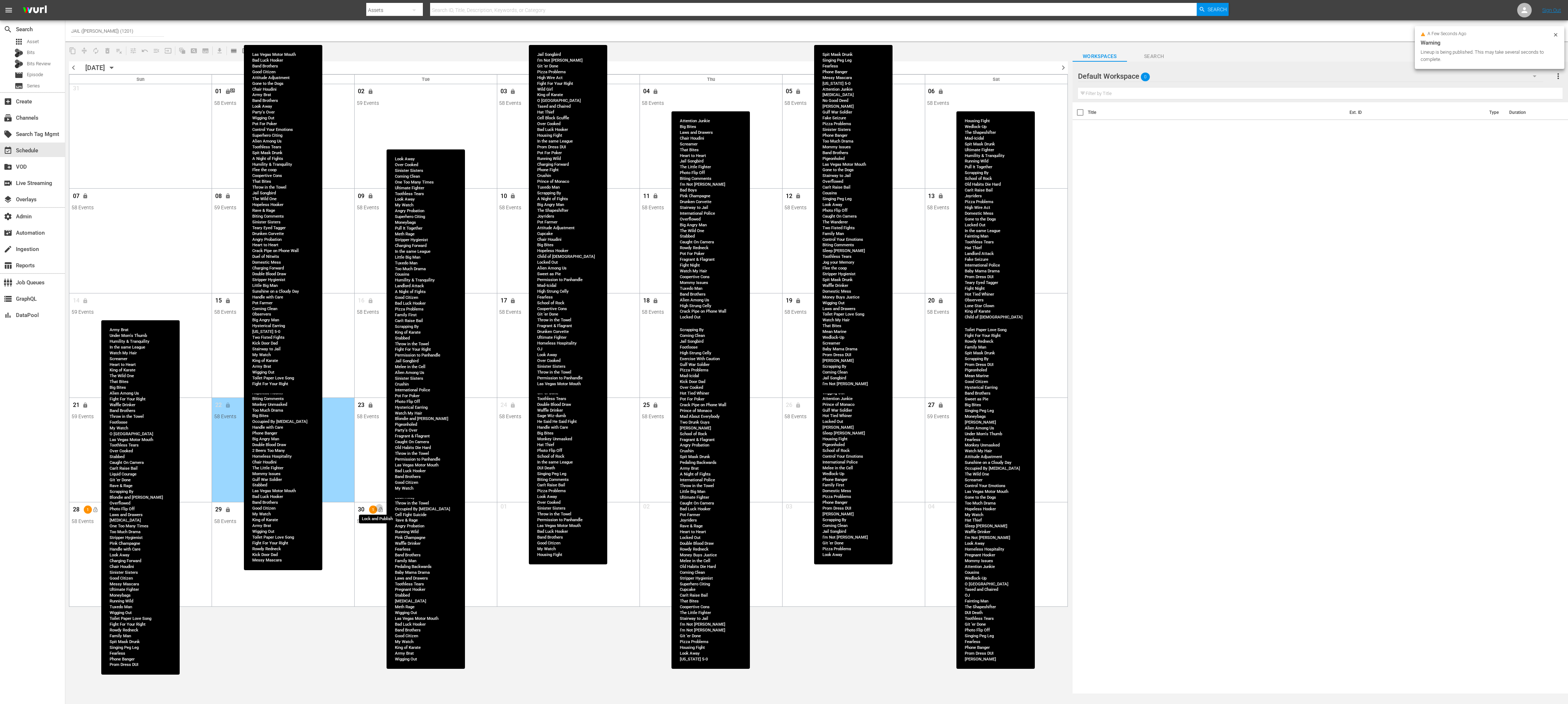
click at [382, 469] on span "lock_open" at bounding box center [380, 509] width 6 height 6
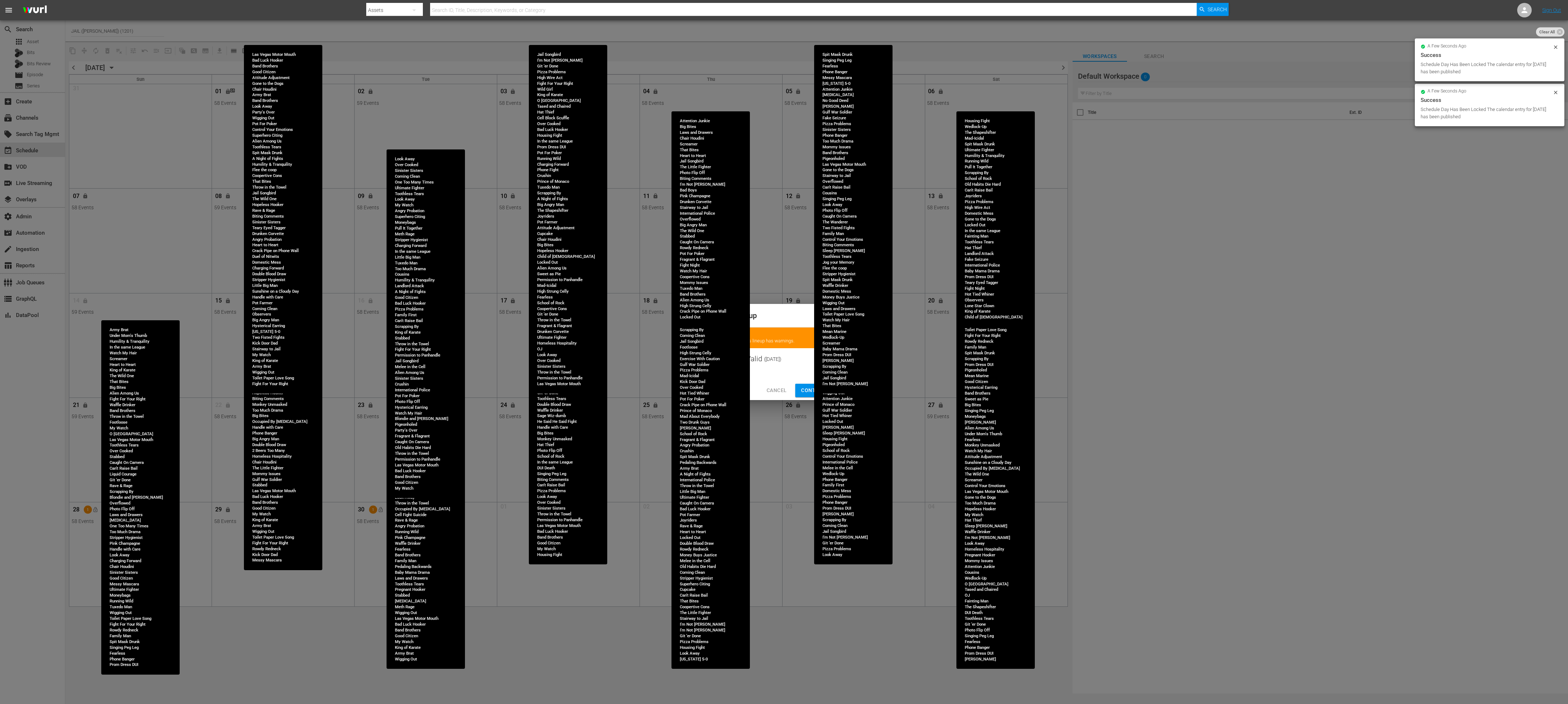
click at [808, 391] on span "Continue Publishing" at bounding box center [830, 390] width 58 height 9
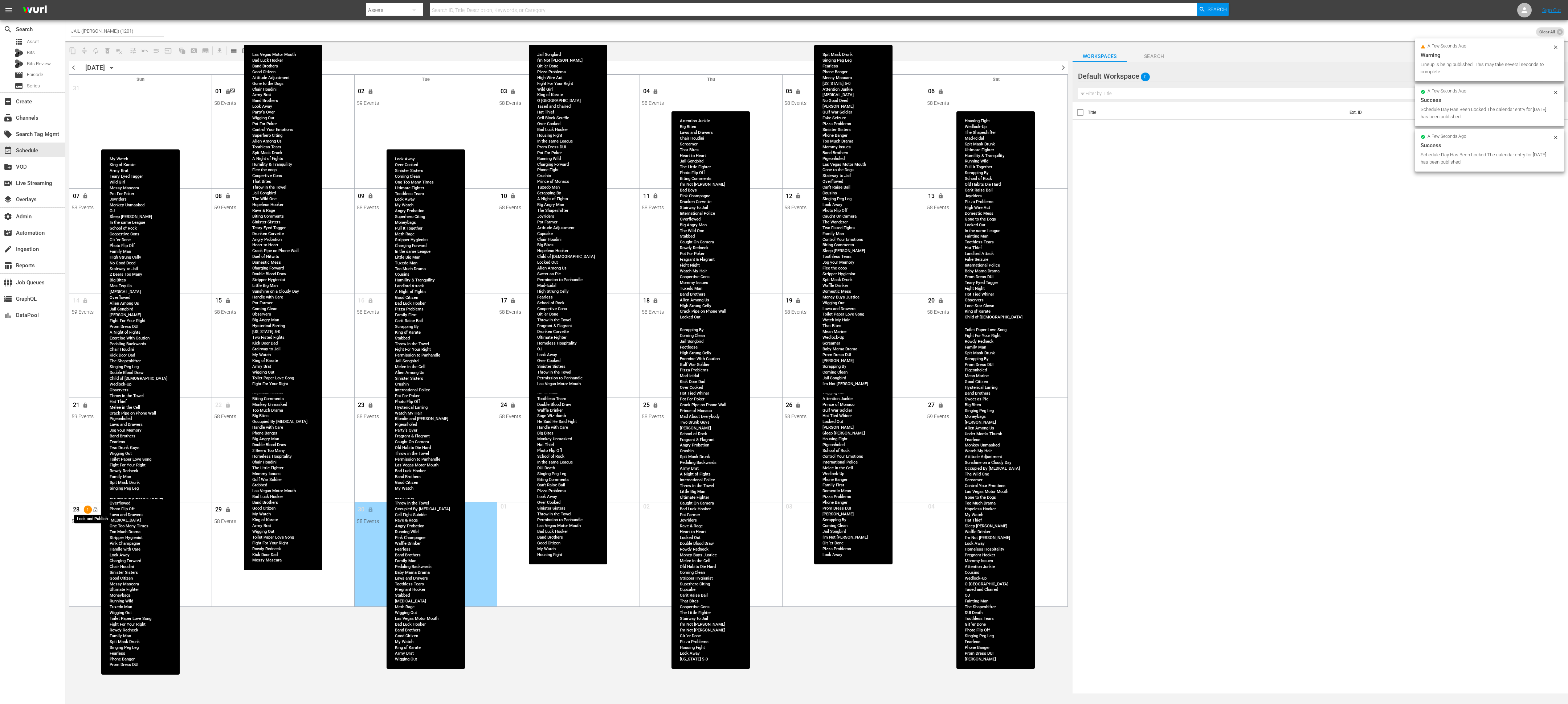
click at [96, 469] on span "lock_open" at bounding box center [95, 509] width 6 height 6
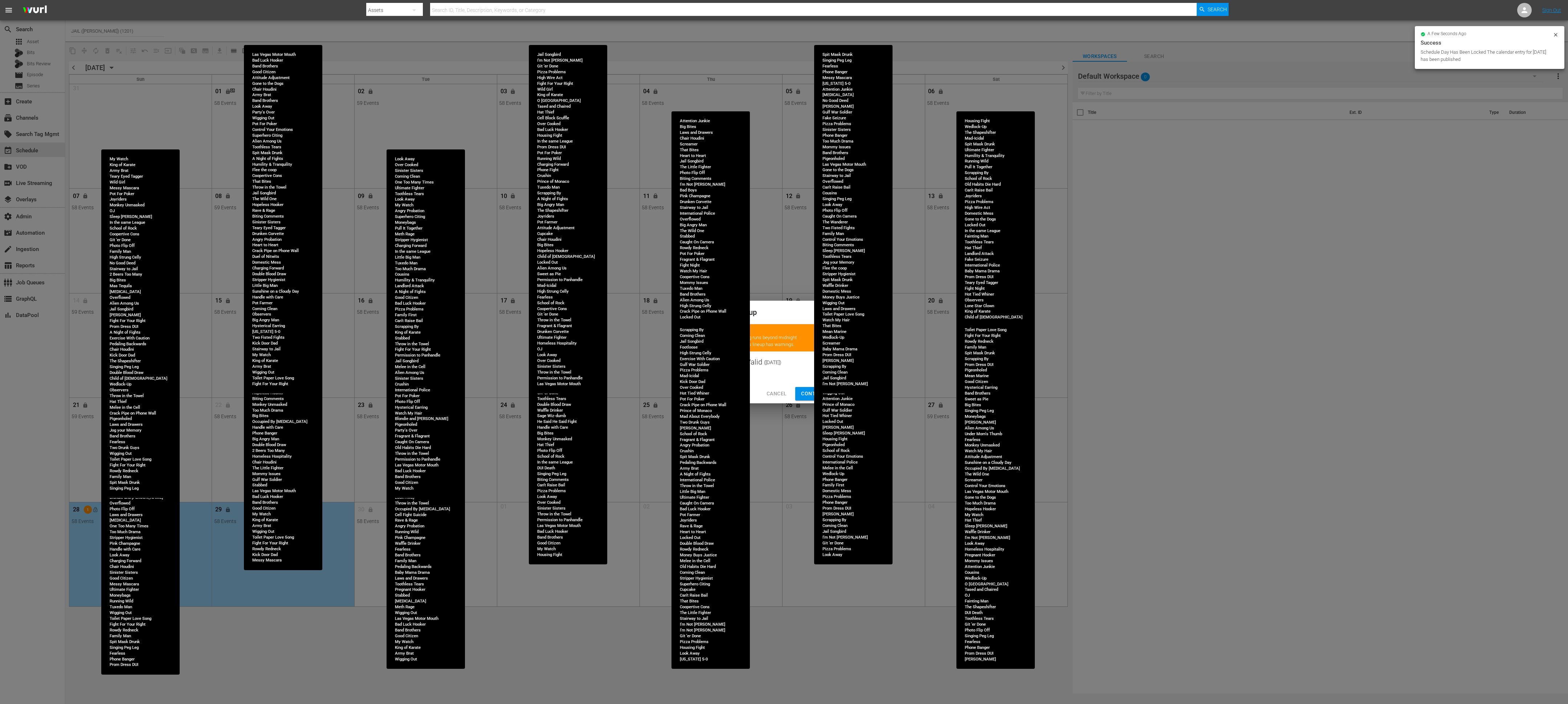
click at [809, 393] on span "Continue Publishing" at bounding box center [830, 393] width 58 height 9
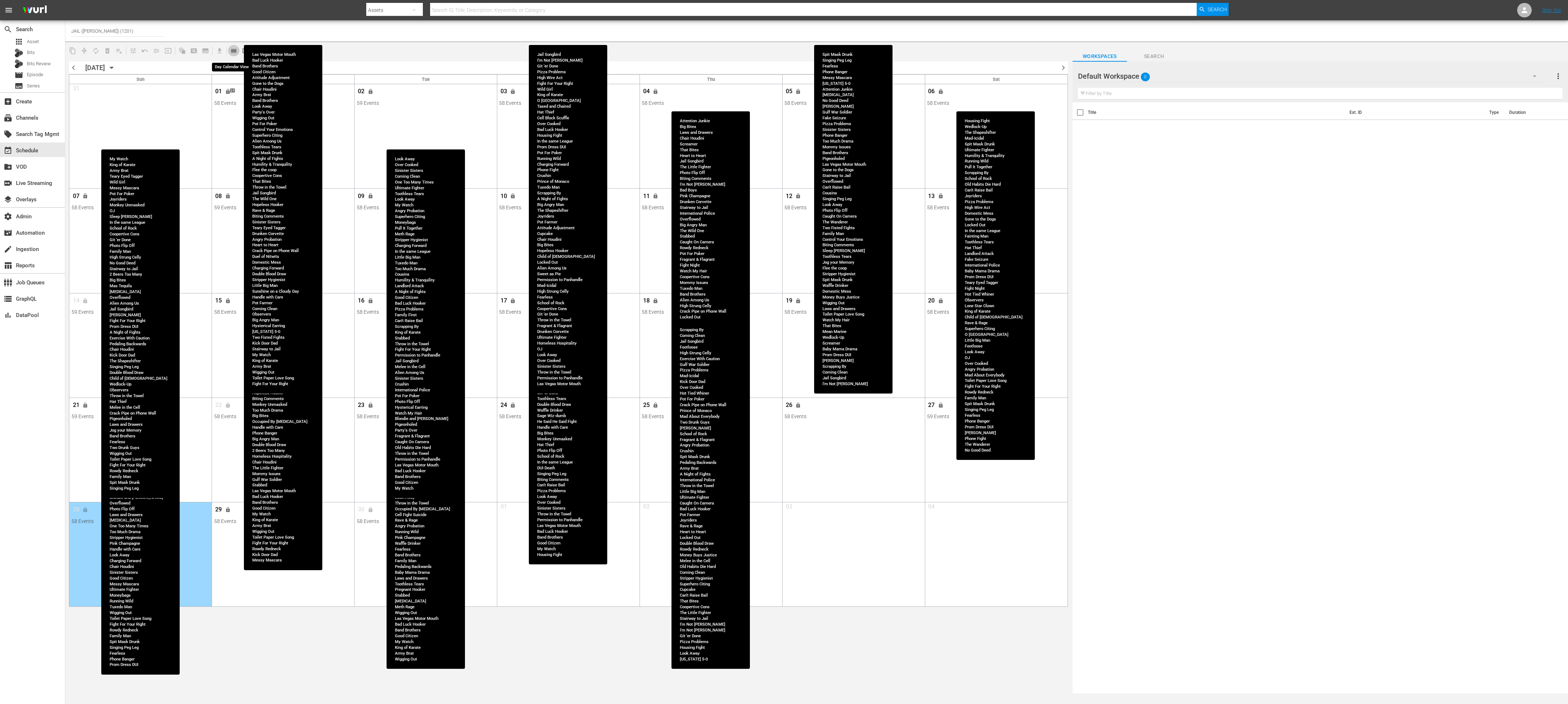
click at [235, 54] on span "calendar_view_day_outlined" at bounding box center [233, 50] width 7 height 7
